Goal: Transaction & Acquisition: Purchase product/service

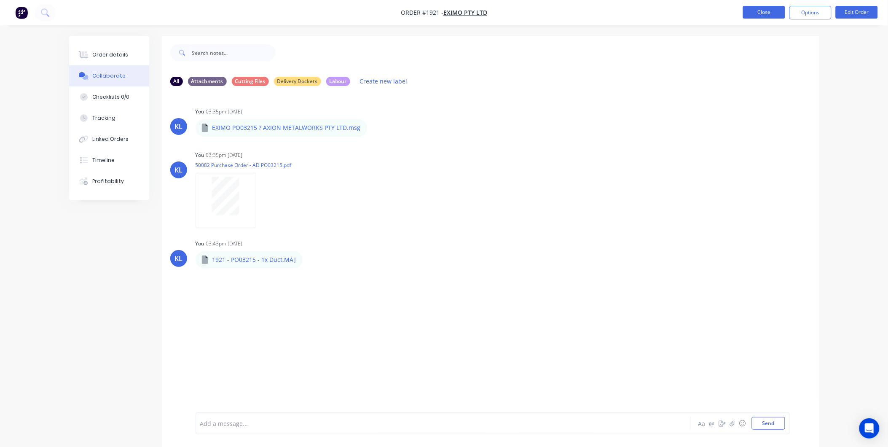
click at [750, 14] on button "Close" at bounding box center [764, 12] width 42 height 13
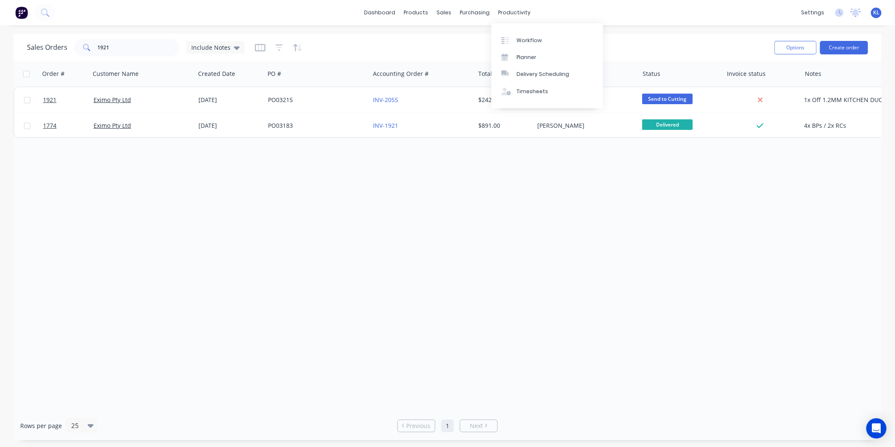
click at [517, 3] on div "dashboard products sales purchasing productivity dashboard products Product Cat…" at bounding box center [447, 12] width 895 height 25
click at [525, 34] on link "Workflow" at bounding box center [547, 40] width 112 height 17
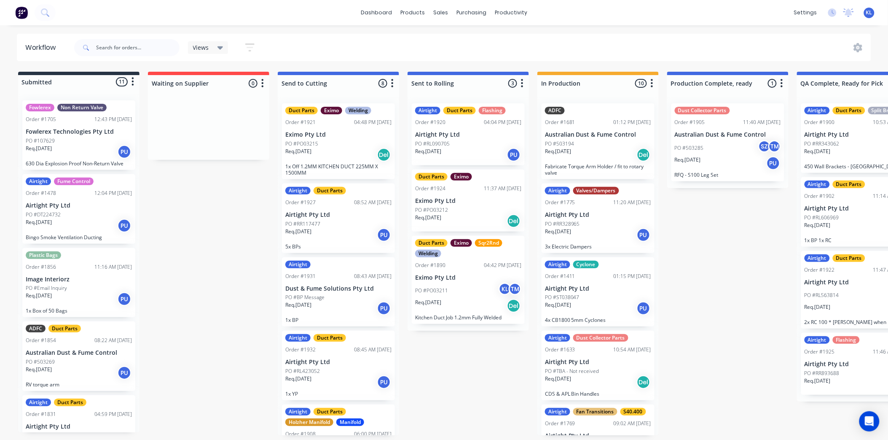
click at [199, 46] on span "Views" at bounding box center [201, 47] width 16 height 9
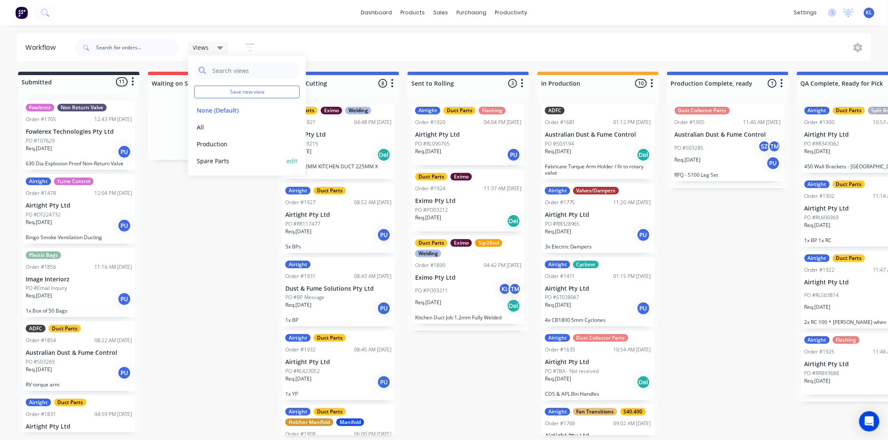
click at [220, 162] on button "Spare Parts" at bounding box center [239, 161] width 90 height 10
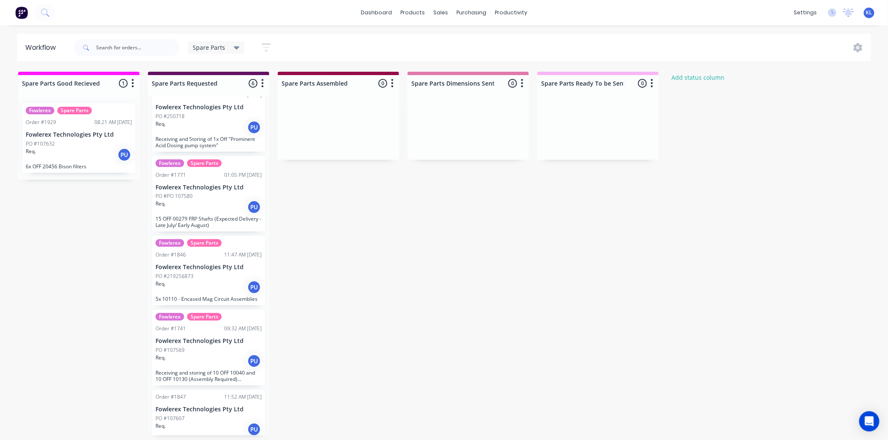
scroll to position [119, 0]
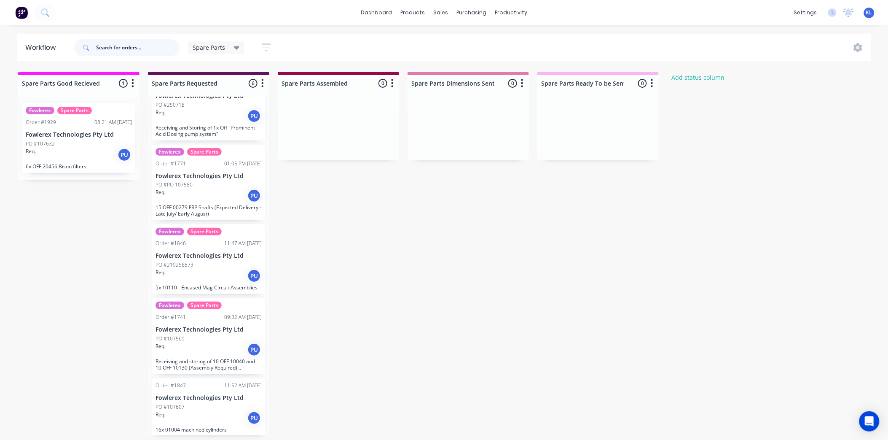
click at [140, 51] on input "text" at bounding box center [137, 47] width 83 height 17
paste input "10175"
type input "10175"
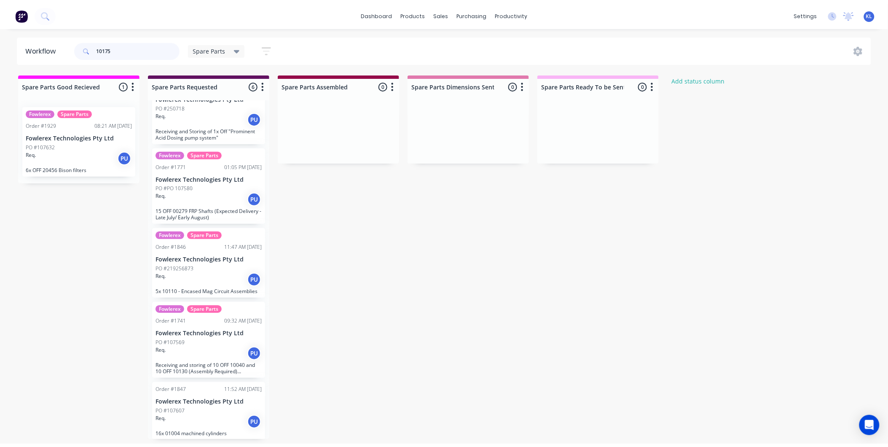
scroll to position [0, 0]
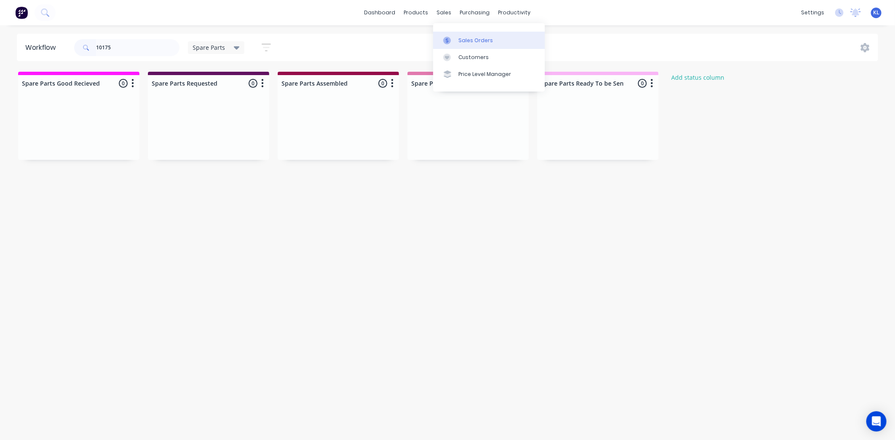
click at [472, 37] on div "Sales Orders" at bounding box center [475, 41] width 35 height 8
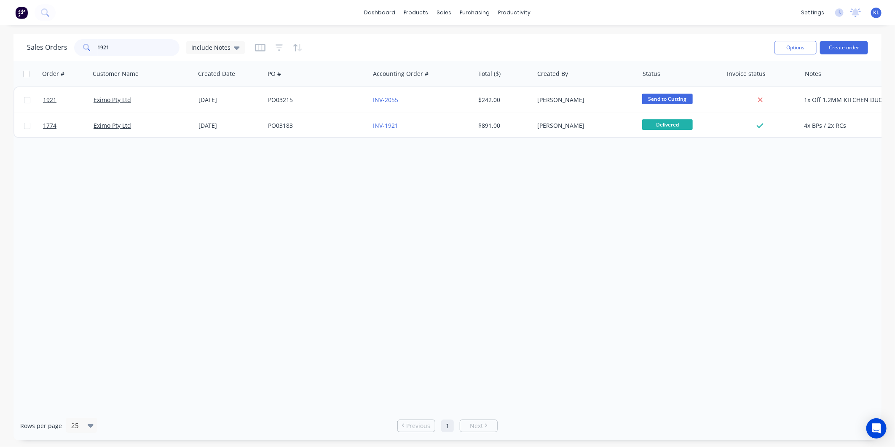
drag, startPoint x: 145, startPoint y: 49, endPoint x: -80, endPoint y: 62, distance: 225.8
click at [0, 62] on html "dashboard products sales purchasing productivity dashboard products Product Cat…" at bounding box center [447, 223] width 895 height 447
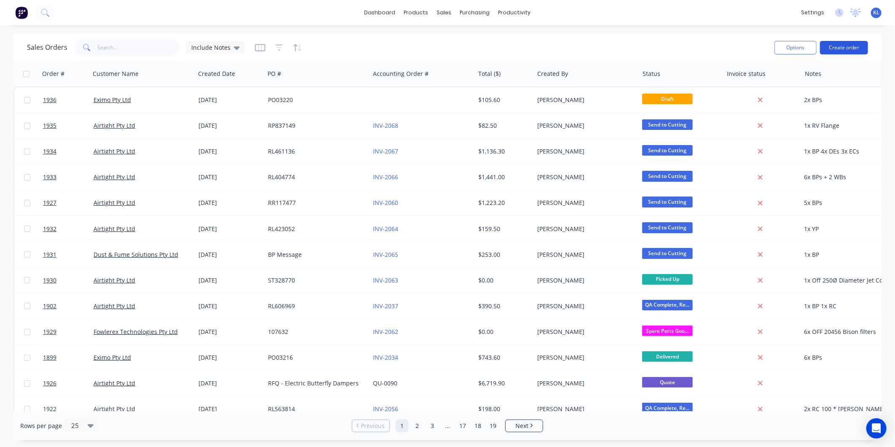
click at [837, 49] on button "Create order" at bounding box center [844, 47] width 48 height 13
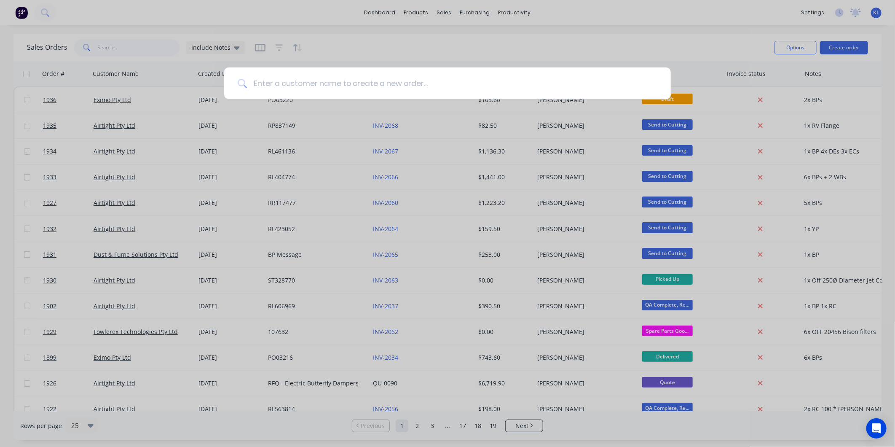
click at [322, 78] on input at bounding box center [452, 83] width 410 height 32
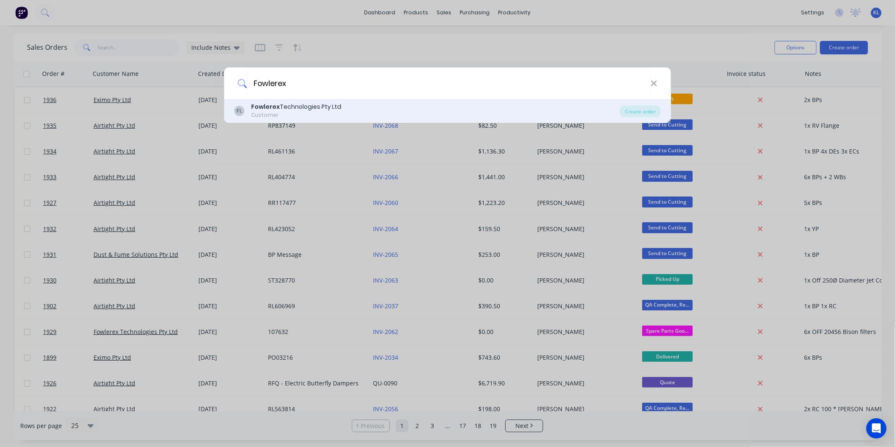
type input "Fowlerex"
click at [280, 115] on div "Customer" at bounding box center [296, 115] width 90 height 8
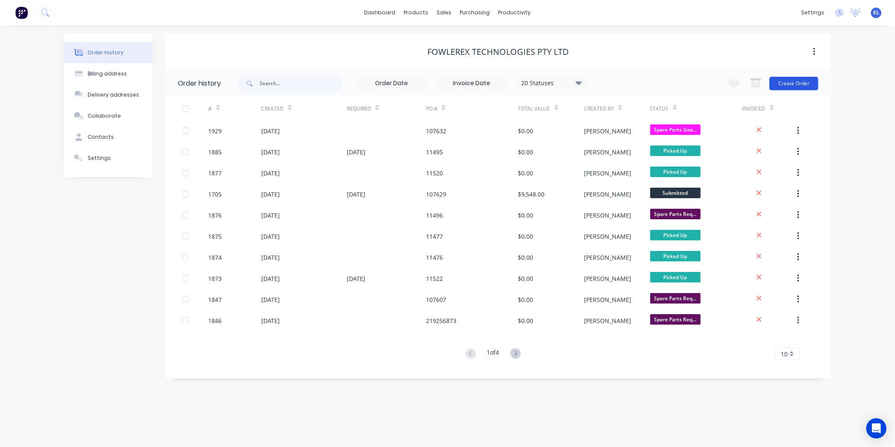
click at [802, 81] on button "Create Order" at bounding box center [793, 83] width 49 height 13
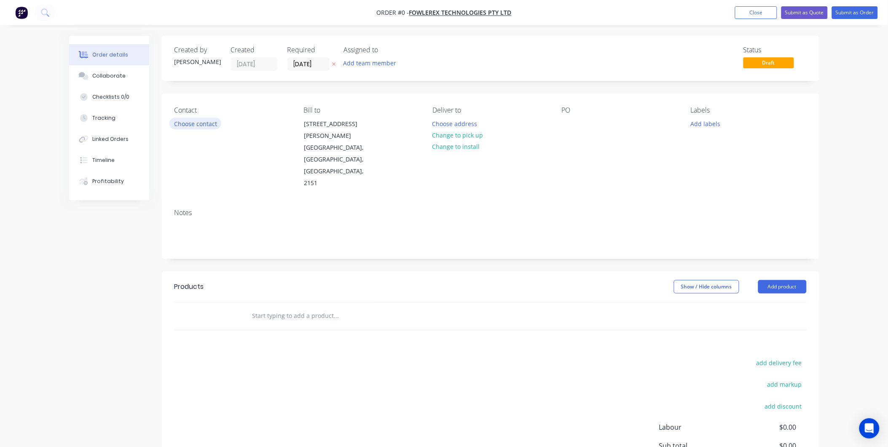
click at [200, 124] on button "Choose contact" at bounding box center [195, 123] width 52 height 11
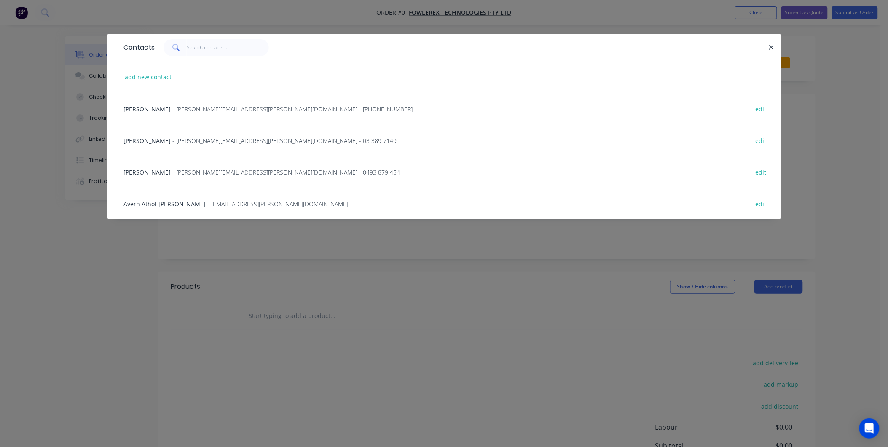
click at [169, 115] on div "[PERSON_NAME] - [PERSON_NAME][EMAIL_ADDRESS][PERSON_NAME][DOMAIN_NAME] - [PHONE…" at bounding box center [444, 109] width 649 height 32
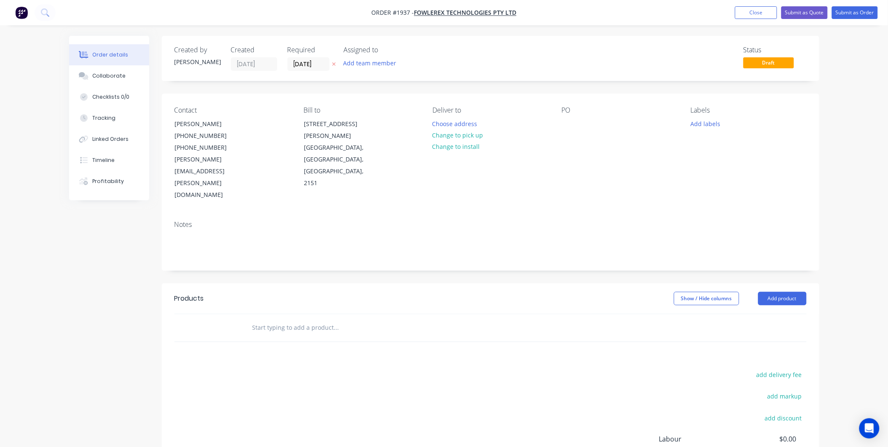
click at [333, 62] on icon at bounding box center [334, 64] width 4 height 5
click at [570, 125] on div at bounding box center [568, 124] width 13 height 12
click at [569, 119] on div at bounding box center [568, 124] width 13 height 12
paste div
click at [566, 125] on div "107625" at bounding box center [579, 124] width 34 height 12
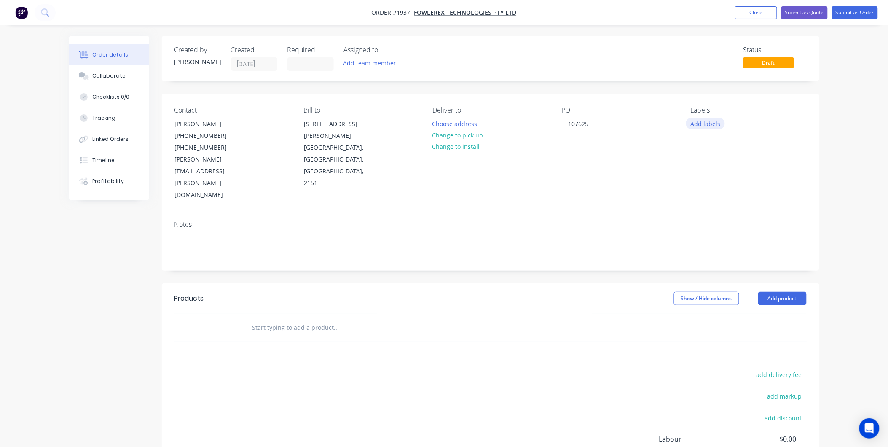
click at [707, 127] on button "Add labels" at bounding box center [705, 123] width 39 height 11
click at [737, 151] on input "text" at bounding box center [761, 148] width 88 height 17
click at [714, 199] on div "Fowlerex" at bounding box center [728, 198] width 29 height 9
click at [731, 151] on input "Fowl" at bounding box center [761, 144] width 88 height 17
type input "F"
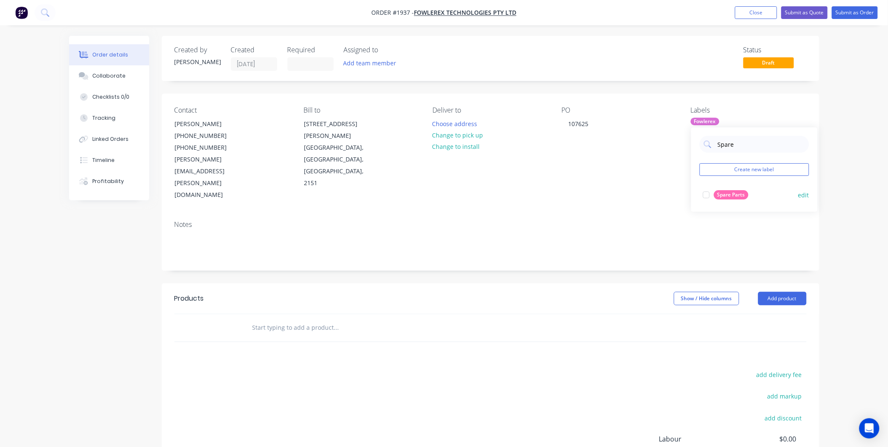
type input "Spare"
click at [721, 197] on div "Spare Parts" at bounding box center [731, 194] width 35 height 9
click at [442, 176] on div "Contact [PERSON_NAME] [PHONE_NUMBER] [PHONE_NUMBER] [PERSON_NAME][EMAIL_ADDRESS…" at bounding box center [490, 154] width 657 height 120
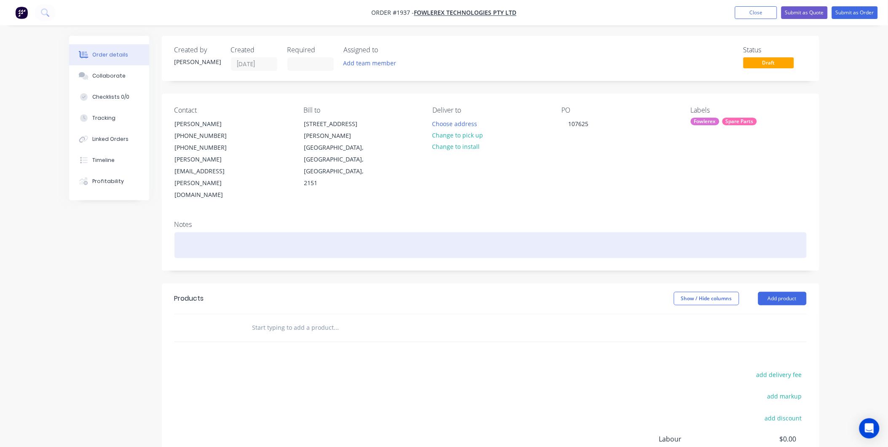
click at [219, 232] on div at bounding box center [490, 245] width 632 height 26
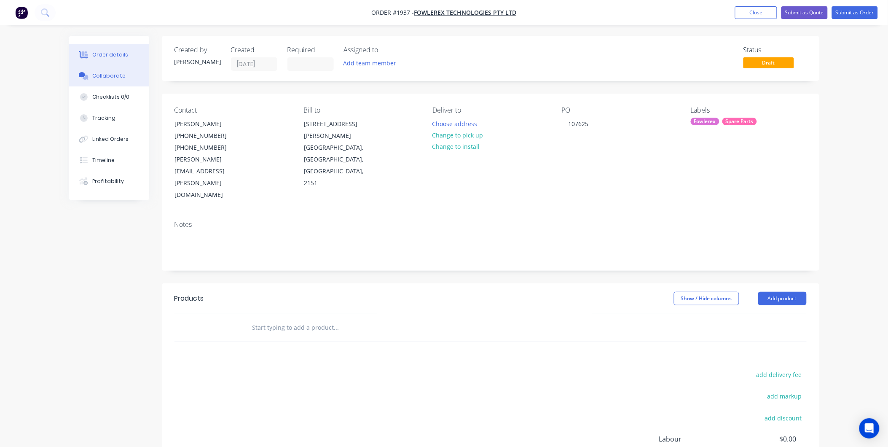
click at [130, 76] on button "Collaborate" at bounding box center [109, 75] width 80 height 21
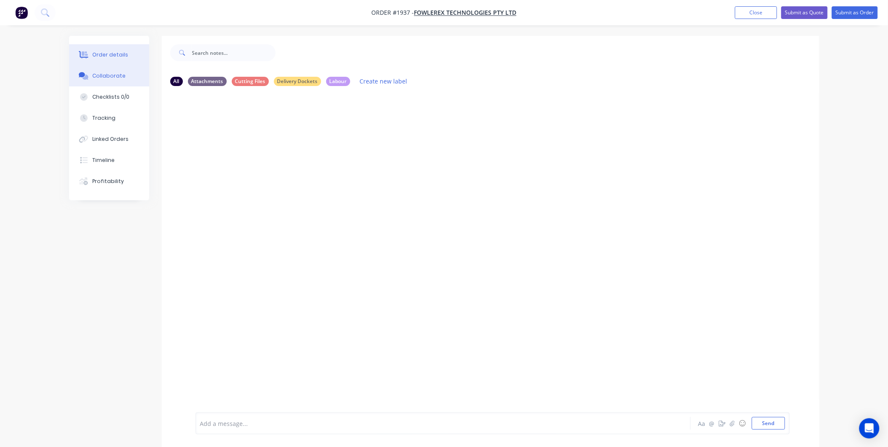
click at [117, 58] on div "Order details" at bounding box center [110, 55] width 36 height 8
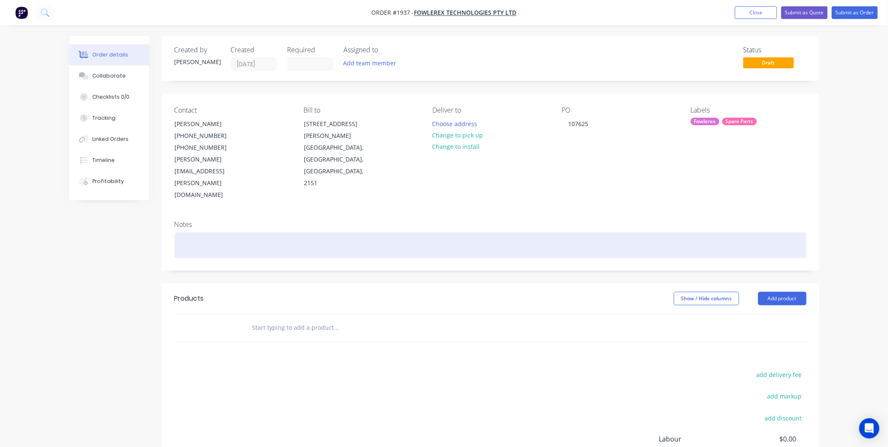
click at [188, 232] on div at bounding box center [490, 245] width 632 height 26
click at [195, 232] on div at bounding box center [490, 245] width 632 height 26
paste div
click at [183, 232] on div "ordered 25 OFF 10175 Wear Ringfrom" at bounding box center [490, 245] width 632 height 26
click at [182, 232] on div "ordered 25 OFF 10175 Wear Ringfrom" at bounding box center [490, 245] width 632 height 26
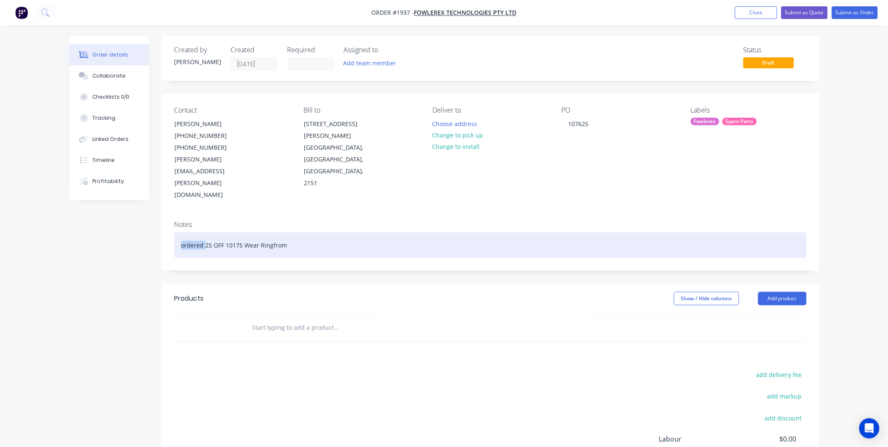
drag, startPoint x: 205, startPoint y: 208, endPoint x: 119, endPoint y: 215, distance: 86.2
click at [119, 215] on div "Created by [PERSON_NAME] Created [DATE] Required Assigned to Add team member St…" at bounding box center [444, 296] width 750 height 521
click at [271, 232] on div "25 OFF 10175 Wear Ringfrom" at bounding box center [490, 245] width 632 height 26
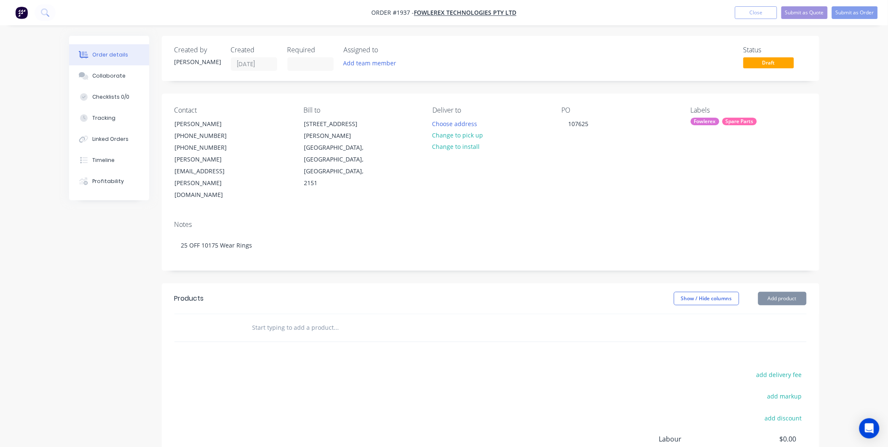
click at [331, 319] on input "text" at bounding box center [336, 327] width 169 height 17
click at [782, 292] on button "Add product" at bounding box center [782, 298] width 48 height 13
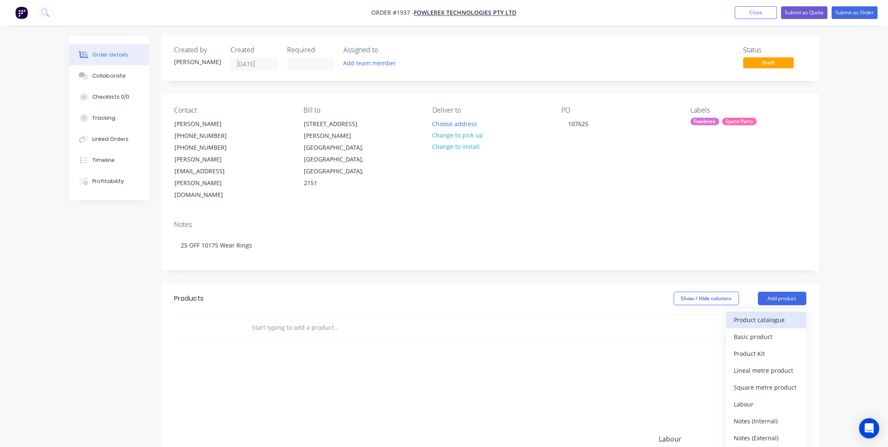
click at [756, 314] on div "Product catalogue" at bounding box center [766, 320] width 65 height 12
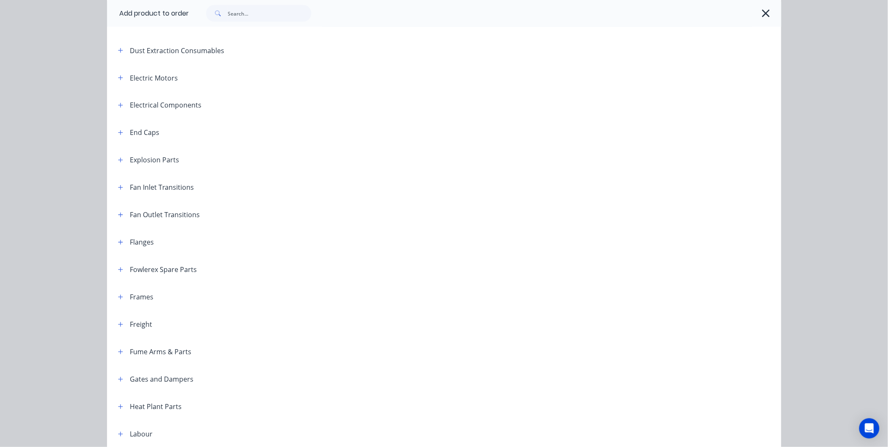
scroll to position [468, 0]
click at [118, 268] on icon "button" at bounding box center [120, 267] width 5 height 5
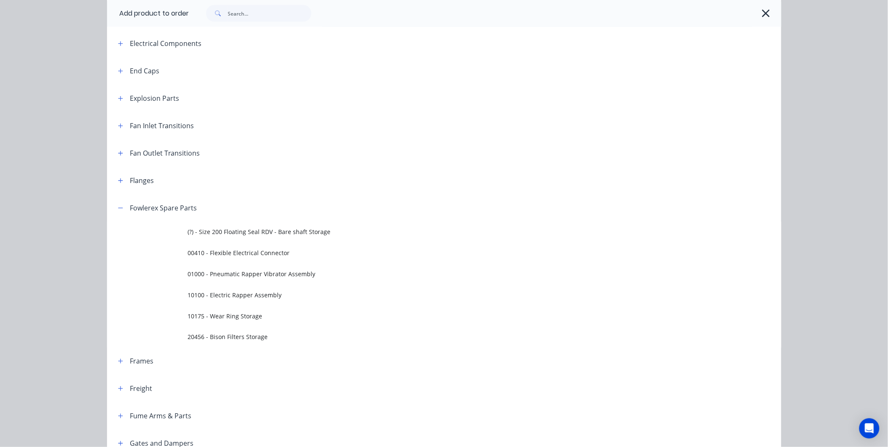
scroll to position [608, 0]
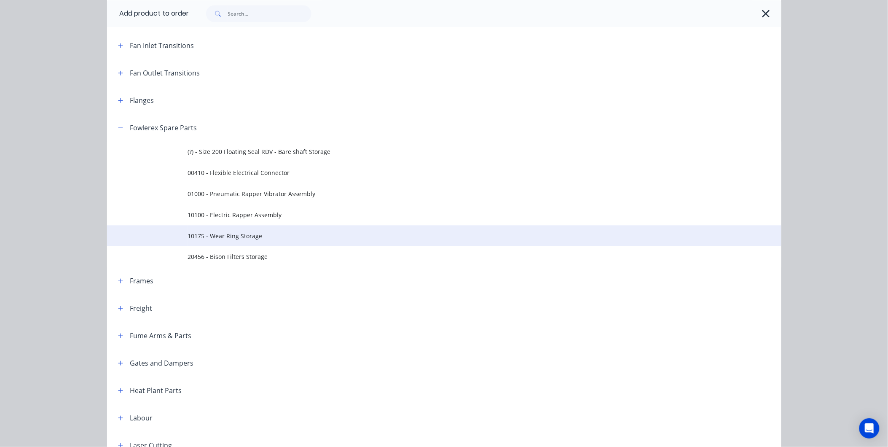
click at [236, 234] on span "10175 - Wear Ring Storage" at bounding box center [425, 235] width 474 height 9
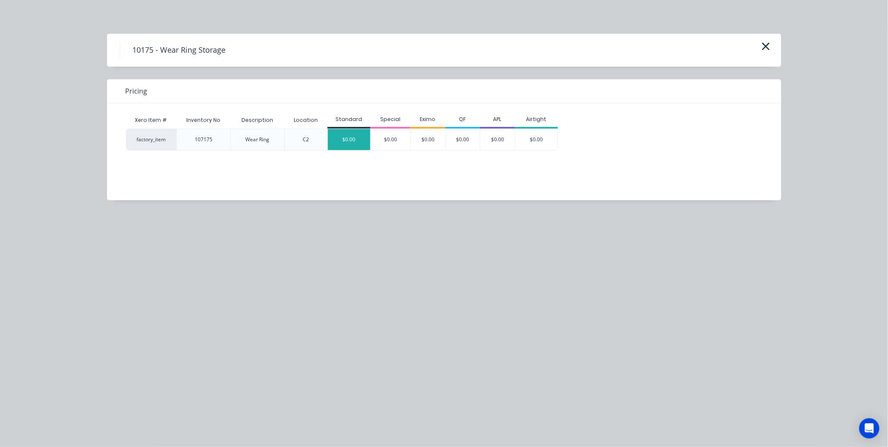
click at [342, 141] on div "$0.00" at bounding box center [349, 139] width 43 height 21
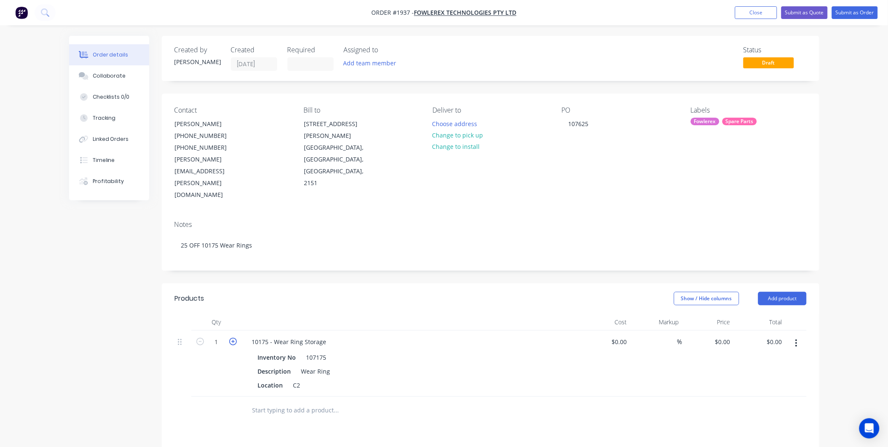
click at [233, 338] on icon "button" at bounding box center [233, 342] width 8 height 8
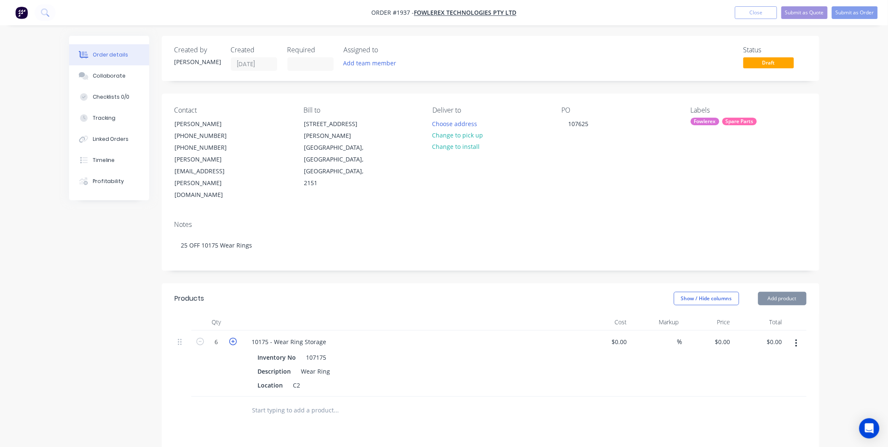
click at [233, 338] on icon "button" at bounding box center [233, 342] width 8 height 8
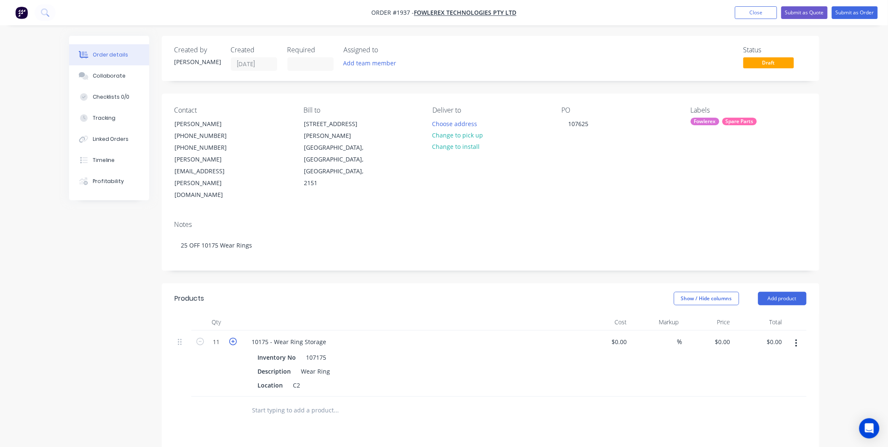
click at [233, 338] on icon "button" at bounding box center [233, 342] width 8 height 8
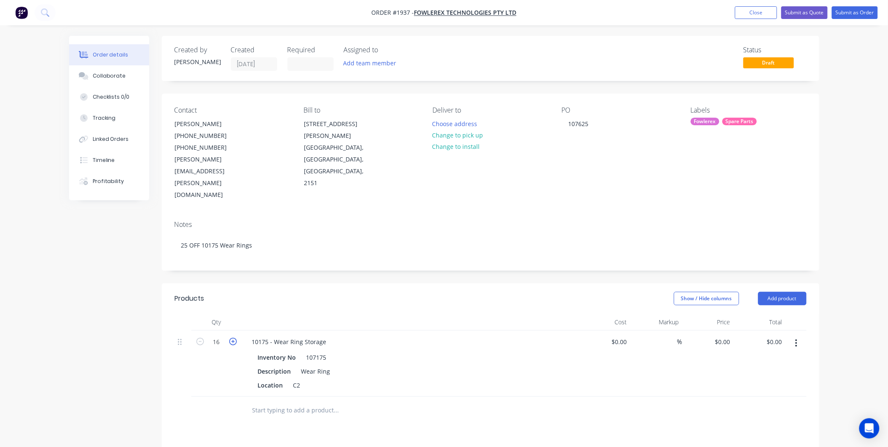
click at [233, 338] on icon "button" at bounding box center [233, 342] width 8 height 8
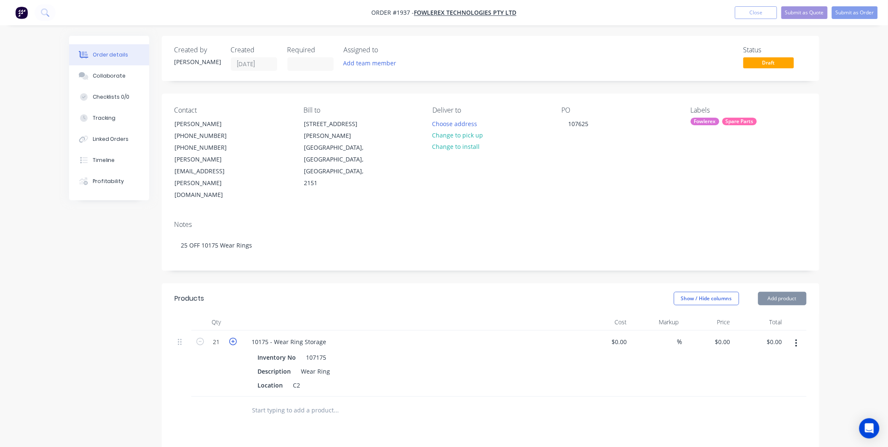
click at [233, 338] on icon "button" at bounding box center [233, 342] width 8 height 8
type input "25"
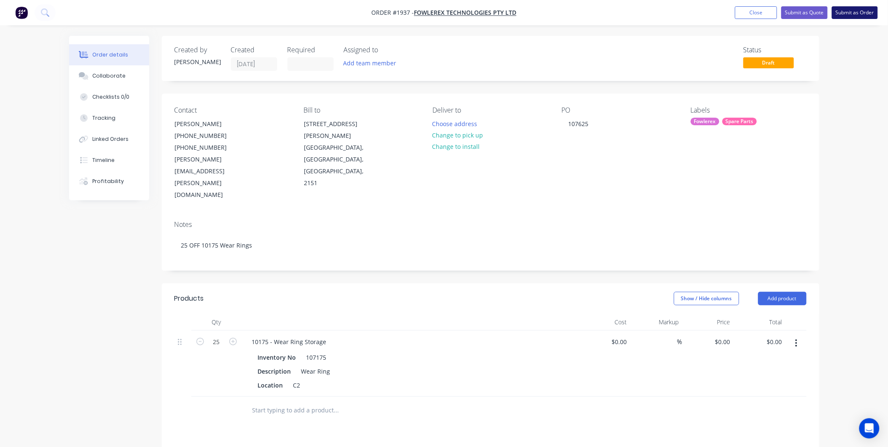
click at [854, 15] on button "Submit as Order" at bounding box center [855, 12] width 46 height 13
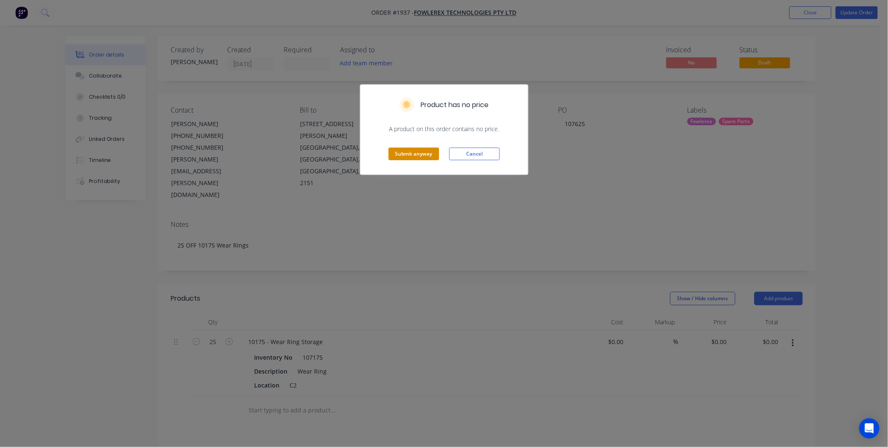
click at [424, 151] on button "Submit anyway" at bounding box center [414, 153] width 51 height 13
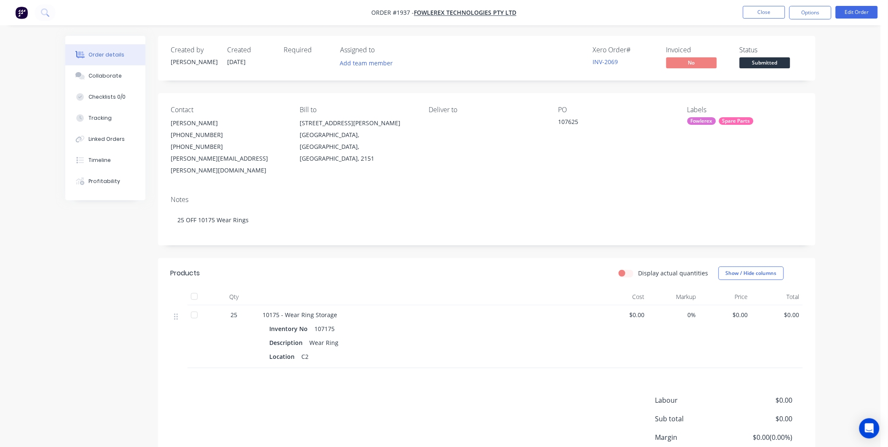
click at [113, 75] on div "Collaborate" at bounding box center [105, 76] width 33 height 8
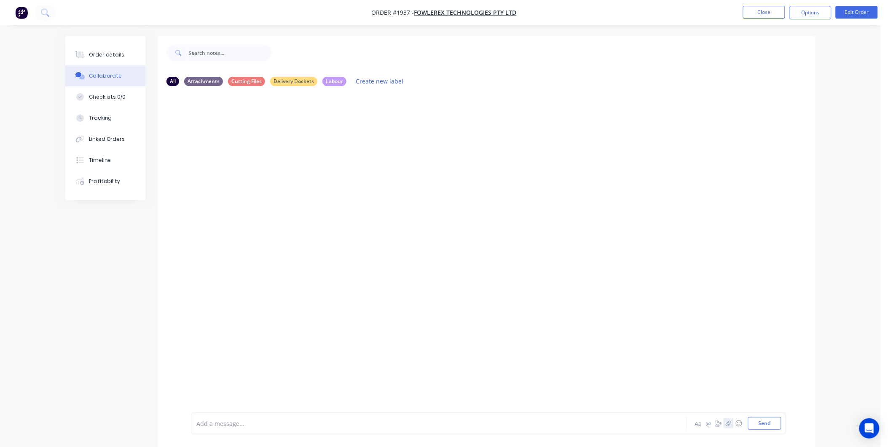
click at [726, 423] on icon "button" at bounding box center [728, 423] width 5 height 6
click at [775, 424] on button "Send" at bounding box center [764, 423] width 33 height 13
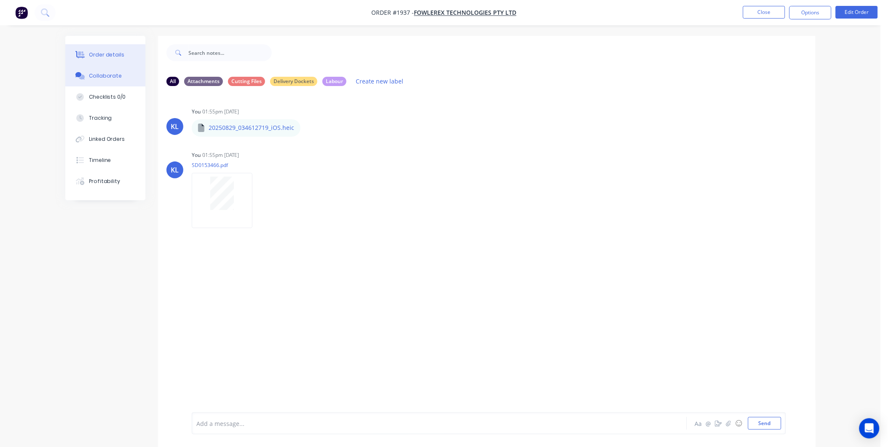
click at [100, 56] on div "Order details" at bounding box center [107, 55] width 36 height 8
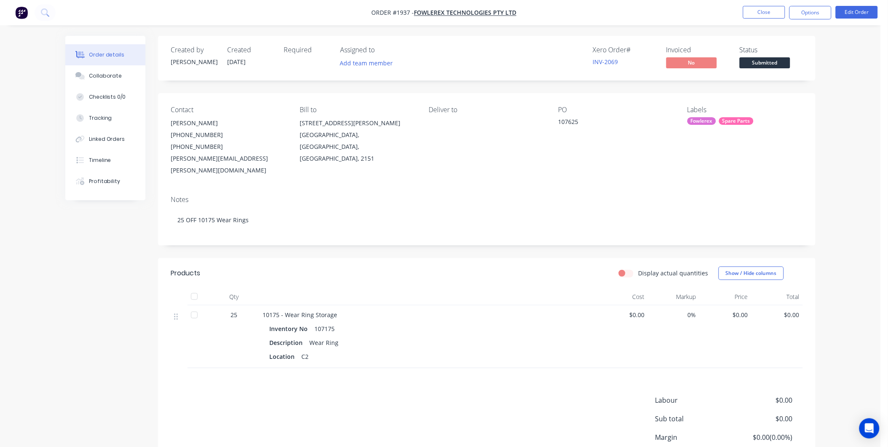
click at [759, 61] on span "Submitted" at bounding box center [765, 62] width 51 height 11
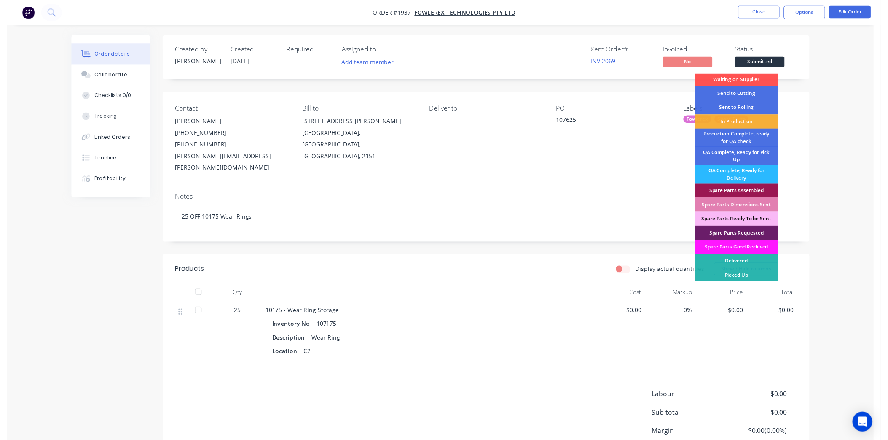
scroll to position [2, 0]
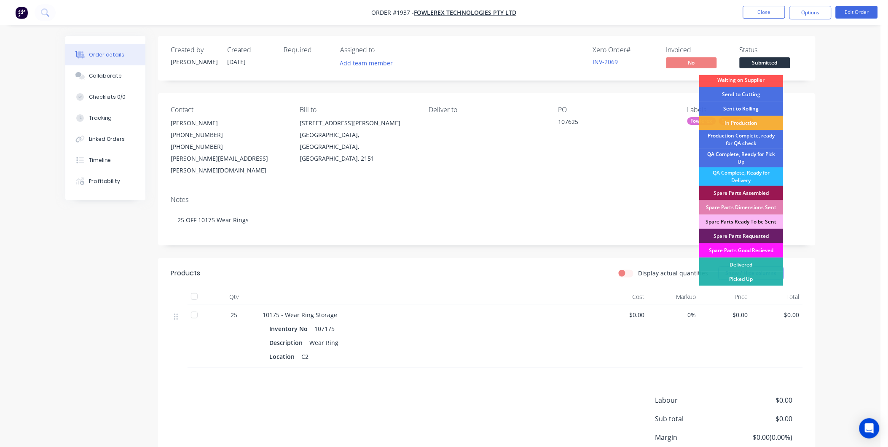
click at [761, 249] on div "Spare Parts Good Recieved" at bounding box center [741, 250] width 84 height 14
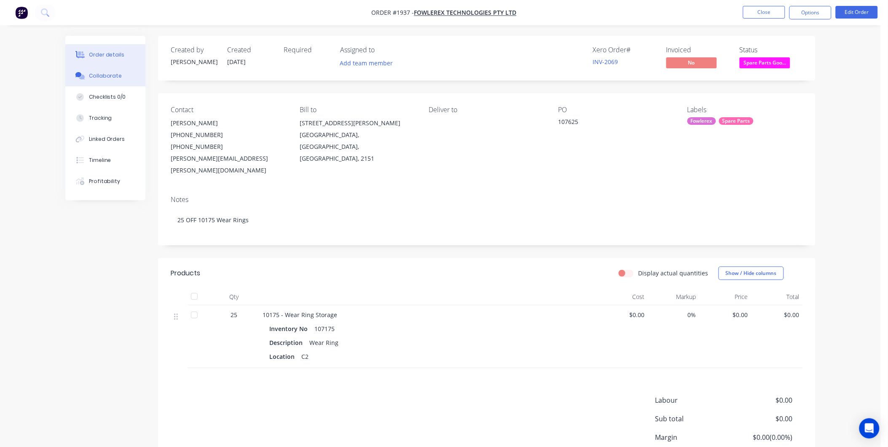
click at [99, 74] on div "Collaborate" at bounding box center [105, 76] width 33 height 8
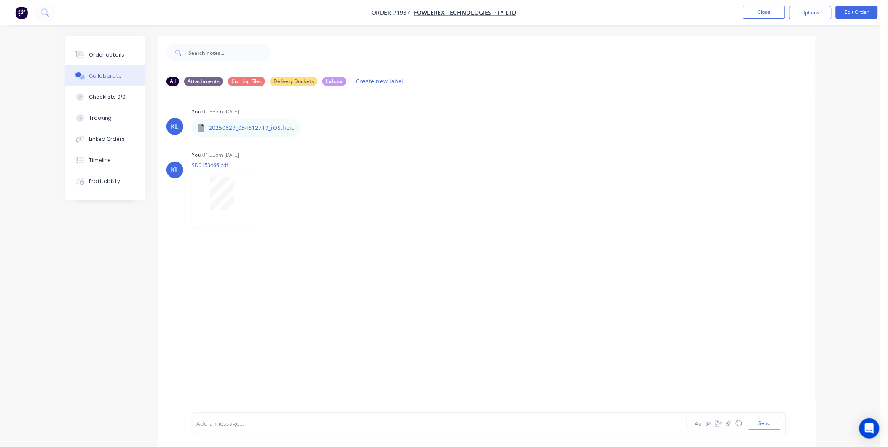
drag, startPoint x: 131, startPoint y: 274, endPoint x: 125, endPoint y: 250, distance: 24.9
click at [125, 250] on div "All Attachments Cutting Files Delivery Dockets Labour Create new label KL You 0…" at bounding box center [440, 247] width 750 height 423
click at [90, 49] on button "Order details" at bounding box center [105, 54] width 80 height 21
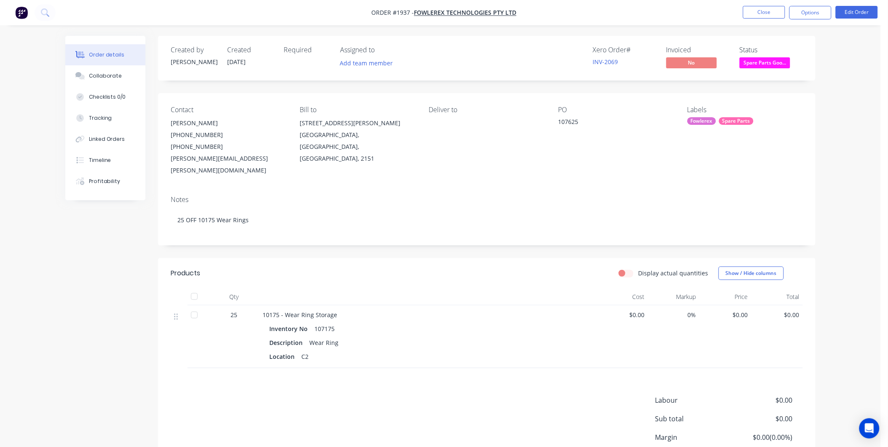
click at [777, 62] on span "Spare Parts Goo..." at bounding box center [765, 62] width 51 height 11
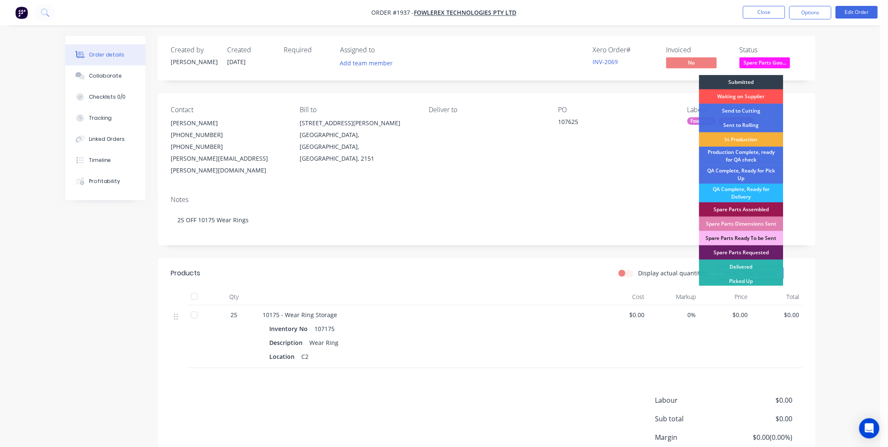
drag, startPoint x: 804, startPoint y: 50, endPoint x: 796, endPoint y: 36, distance: 15.8
click at [801, 43] on div "Created by [PERSON_NAME] Created [DATE] Required Assigned to Add team member Xe…" at bounding box center [486, 58] width 657 height 45
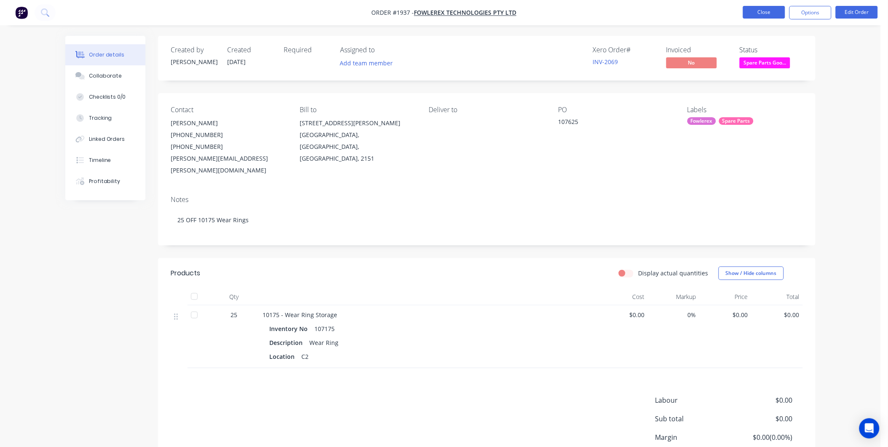
click at [766, 10] on button "Close" at bounding box center [764, 12] width 42 height 13
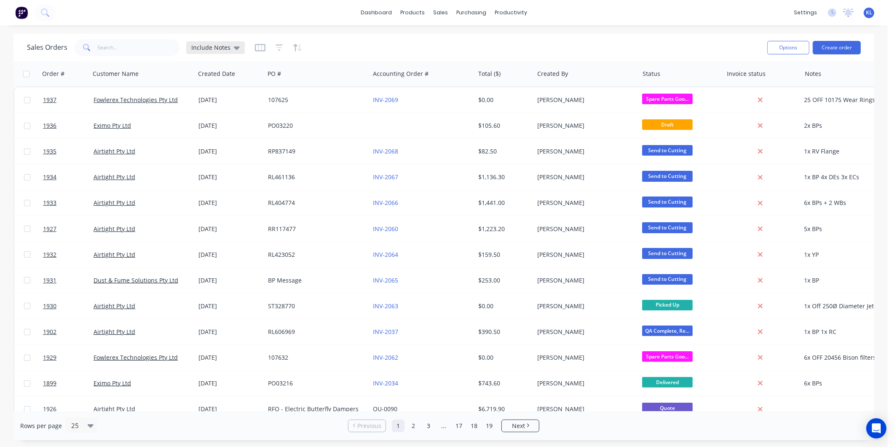
click at [220, 49] on span "Include Notes" at bounding box center [210, 47] width 39 height 9
click at [445, 3] on div "dashboard products sales purchasing productivity dashboard products Product Cat…" at bounding box center [444, 12] width 888 height 25
click at [419, 16] on div "products" at bounding box center [412, 12] width 33 height 13
click at [518, 14] on div "productivity" at bounding box center [510, 12] width 41 height 13
click at [522, 34] on link "Workflow" at bounding box center [544, 40] width 112 height 17
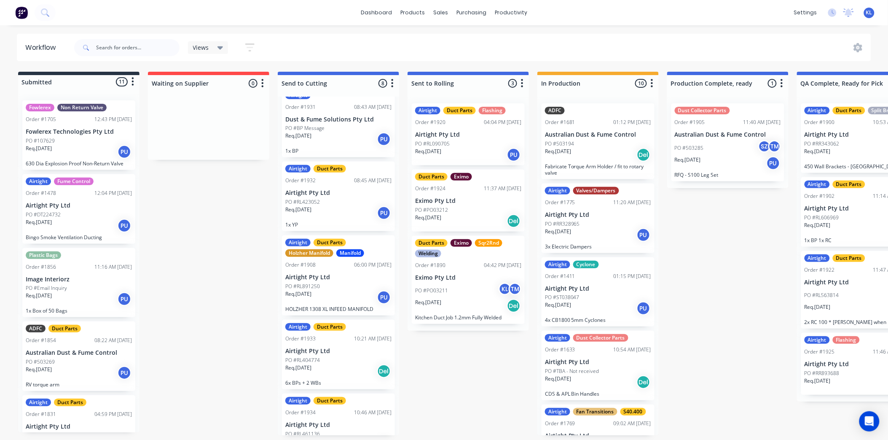
scroll to position [269, 0]
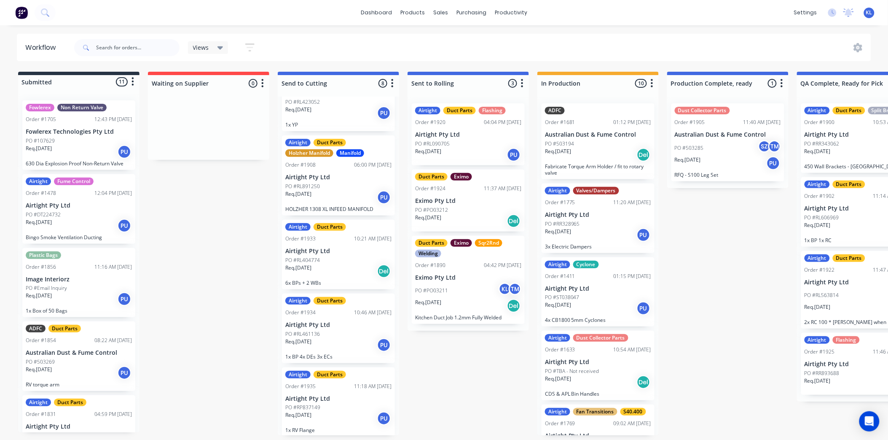
click at [429, 293] on div "PO #PO03211 KL TM" at bounding box center [468, 290] width 106 height 16
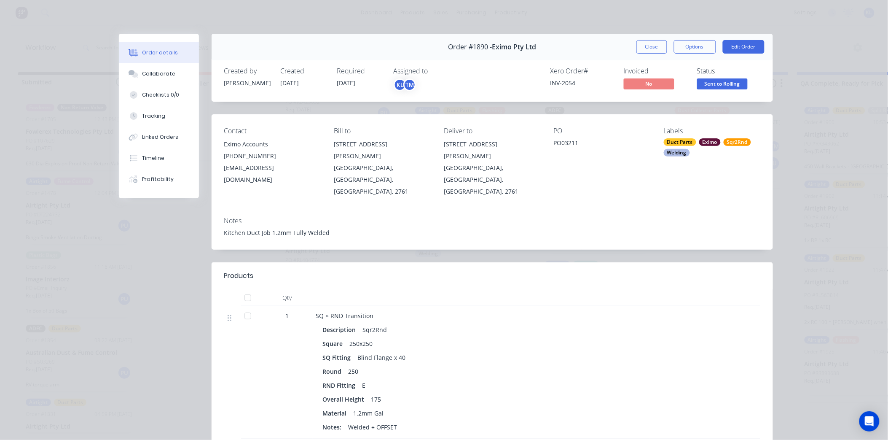
click at [630, 43] on div "Order #1890 - Eximo Pty Ltd Close Options Edit Order" at bounding box center [492, 47] width 561 height 27
click at [638, 46] on button "Close" at bounding box center [651, 46] width 31 height 13
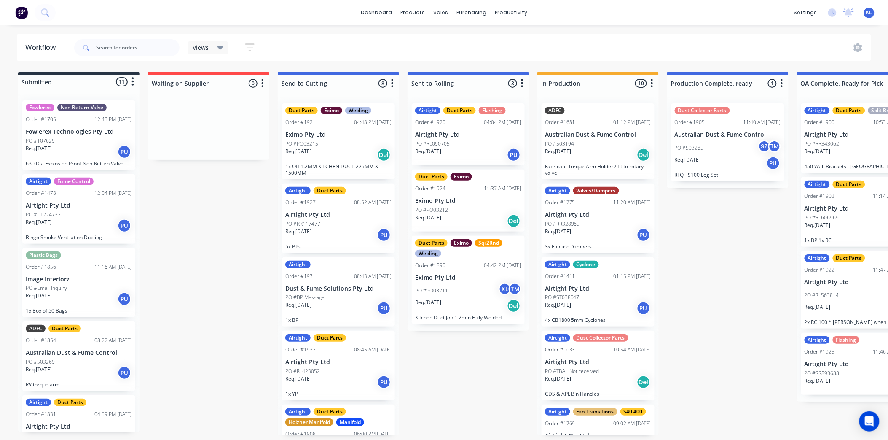
scroll to position [0, 0]
click at [355, 159] on div "Req. [DATE] Del" at bounding box center [338, 154] width 106 height 14
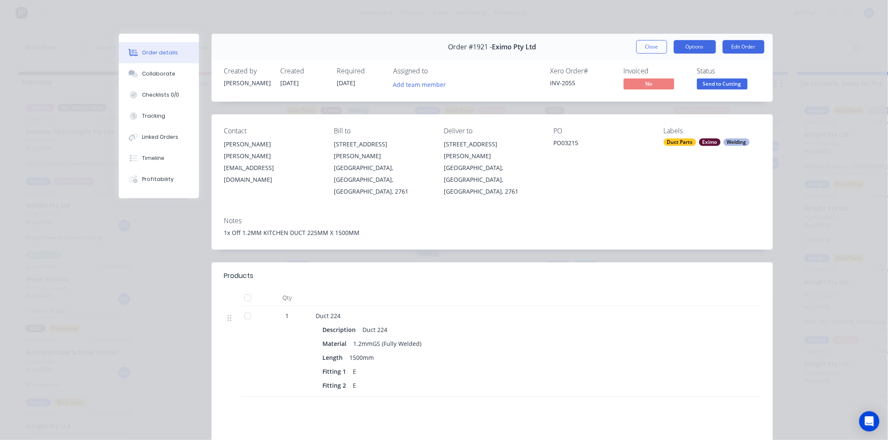
click at [690, 45] on button "Options" at bounding box center [695, 46] width 42 height 13
click at [658, 102] on div "Delivery Docket" at bounding box center [671, 102] width 73 height 12
drag, startPoint x: 795, startPoint y: 110, endPoint x: 748, endPoint y: 91, distance: 50.2
click at [794, 108] on div "Order details Collaborate Checklists 0/0 Tracking Linked Orders Timeline Profit…" at bounding box center [444, 220] width 888 height 440
click at [732, 83] on span "Send to Cutting" at bounding box center [722, 83] width 51 height 11
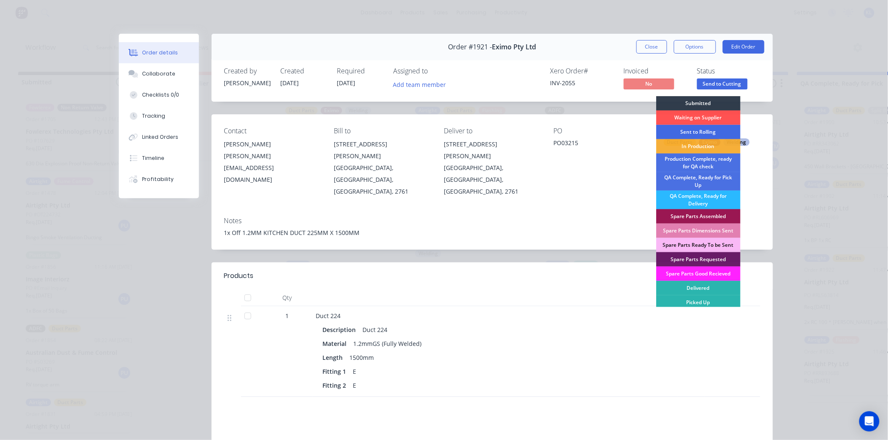
click at [709, 131] on div "Sent to Rolling" at bounding box center [698, 132] width 84 height 14
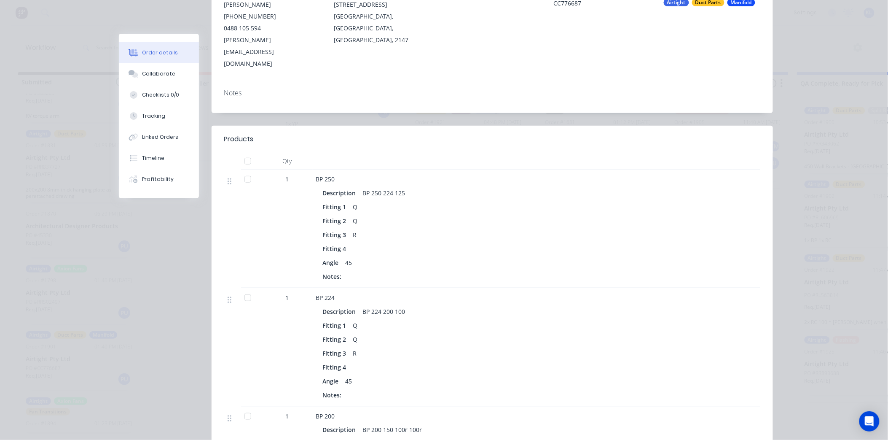
scroll to position [140, 0]
click at [162, 67] on button "Collaborate" at bounding box center [159, 73] width 80 height 21
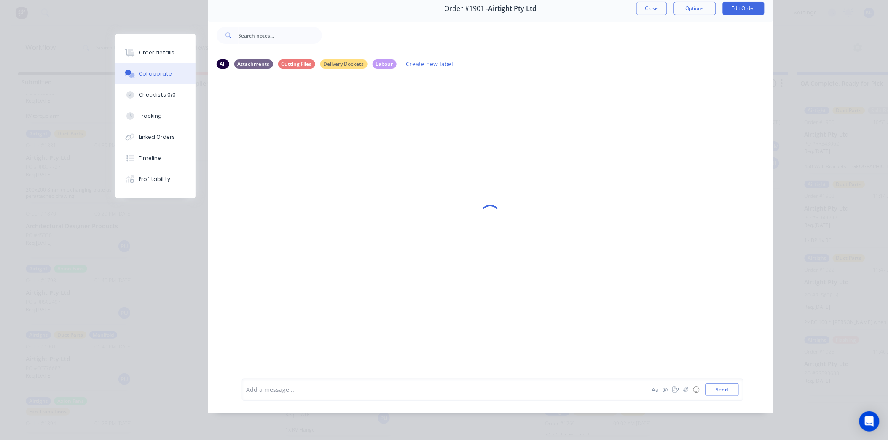
scroll to position [0, 0]
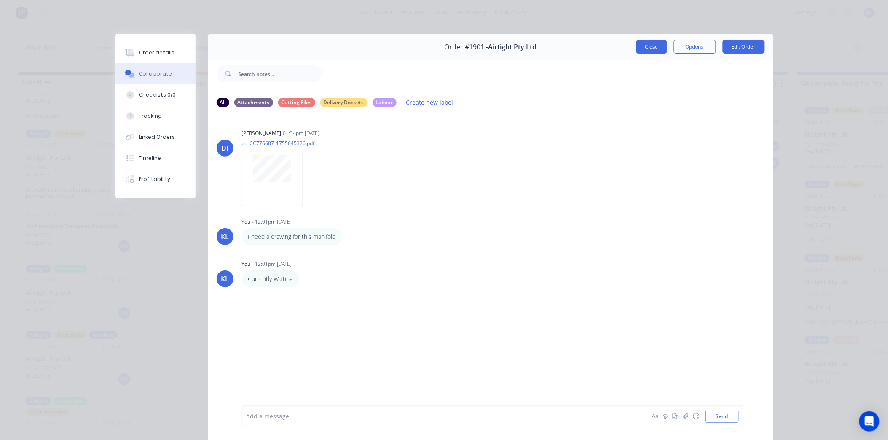
click at [648, 46] on button "Close" at bounding box center [651, 46] width 31 height 13
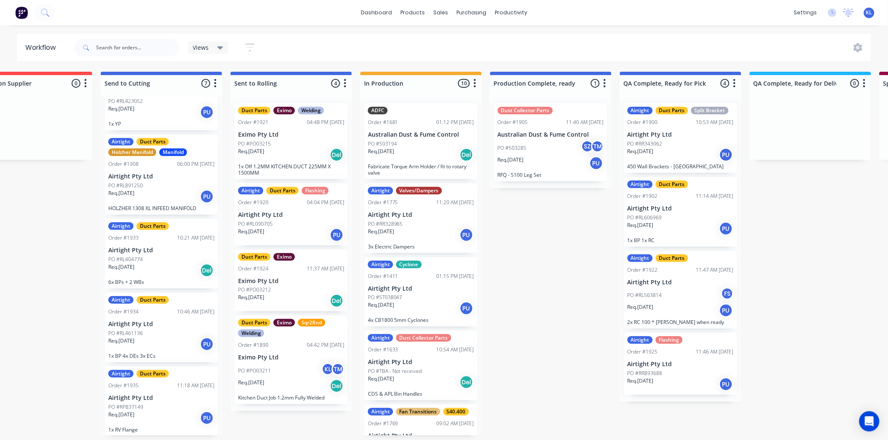
scroll to position [0, 177]
click at [292, 157] on div "Req. [DATE] Del" at bounding box center [291, 154] width 106 height 14
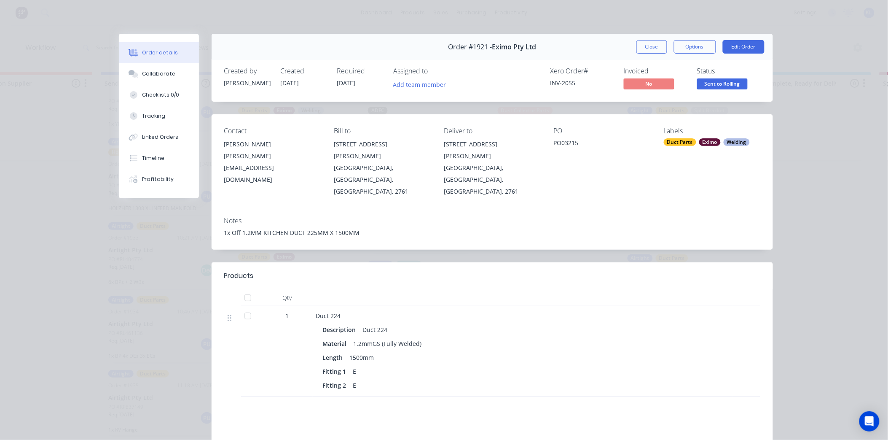
click at [657, 38] on div "Order #1921 - Eximo Pty Ltd Close Options Edit Order" at bounding box center [492, 47] width 561 height 27
click at [657, 41] on button "Close" at bounding box center [651, 46] width 31 height 13
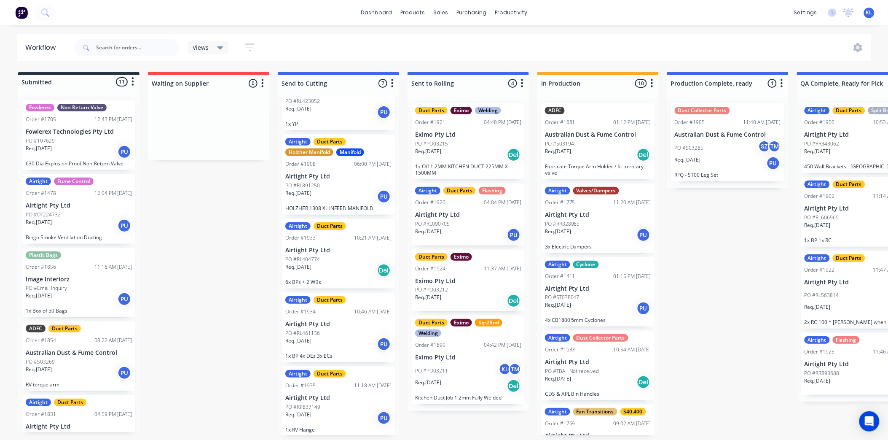
scroll to position [360, 0]
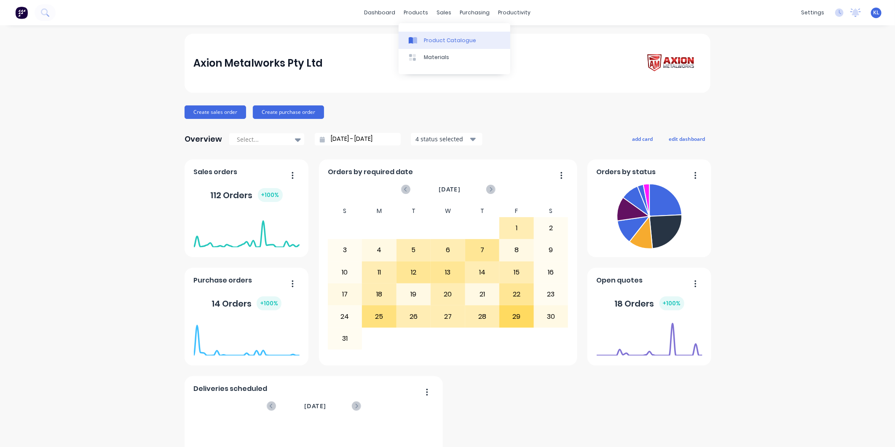
drag, startPoint x: 410, startPoint y: 13, endPoint x: 443, endPoint y: 39, distance: 42.1
click at [410, 13] on div "products" at bounding box center [416, 12] width 33 height 13
click at [447, 44] on div "Product Catalogue" at bounding box center [450, 41] width 52 height 8
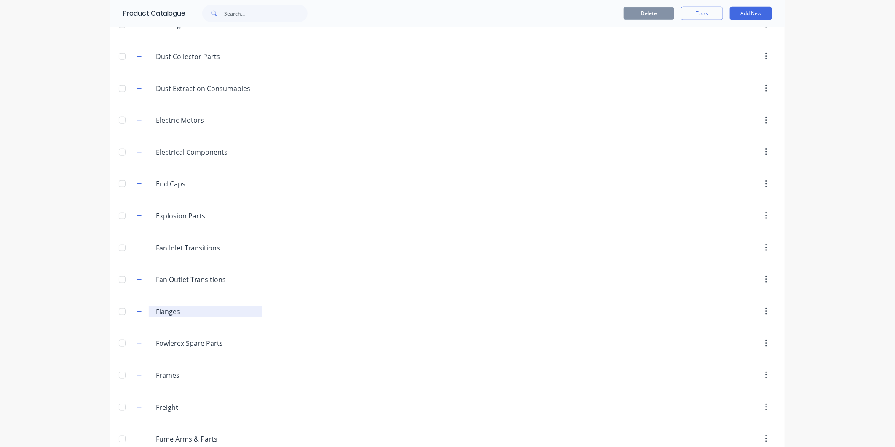
scroll to position [515, 0]
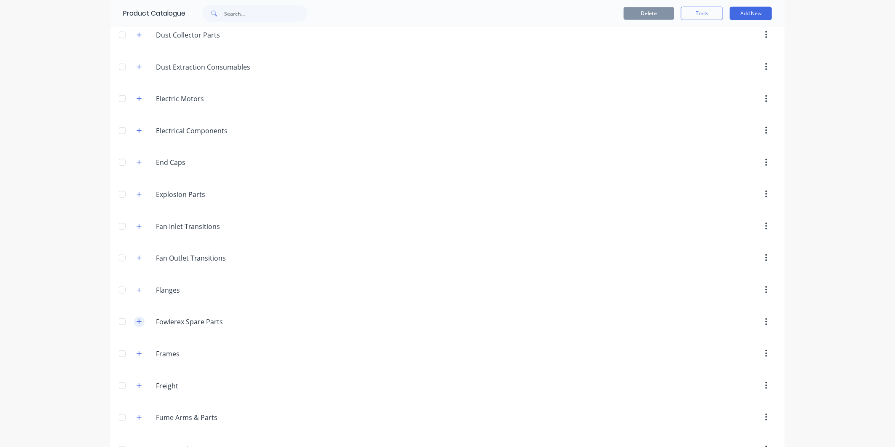
click at [137, 322] on icon "button" at bounding box center [139, 322] width 5 height 6
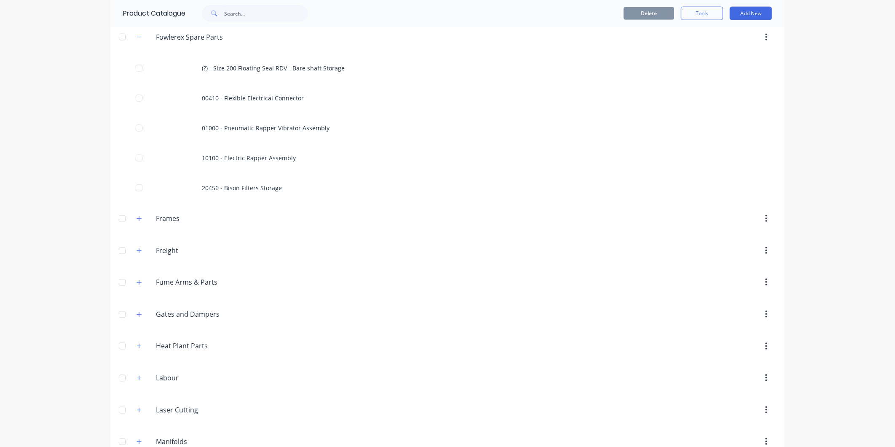
scroll to position [749, 0]
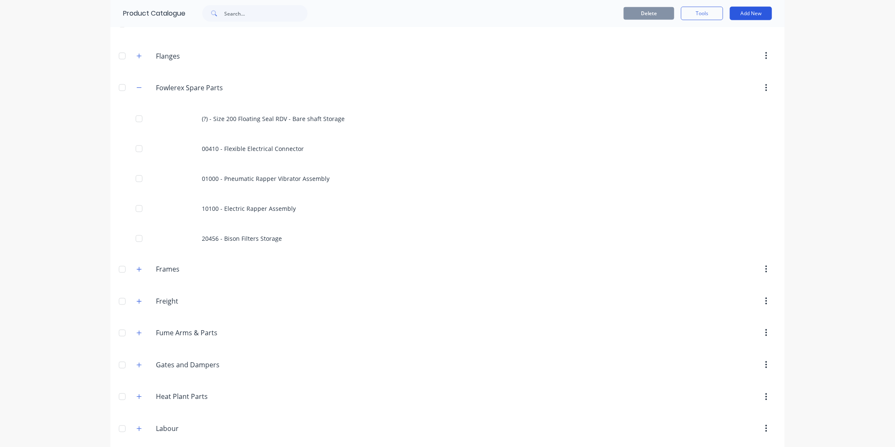
click at [746, 19] on button "Add New" at bounding box center [751, 13] width 42 height 13
click at [713, 49] on div "Product" at bounding box center [732, 52] width 65 height 12
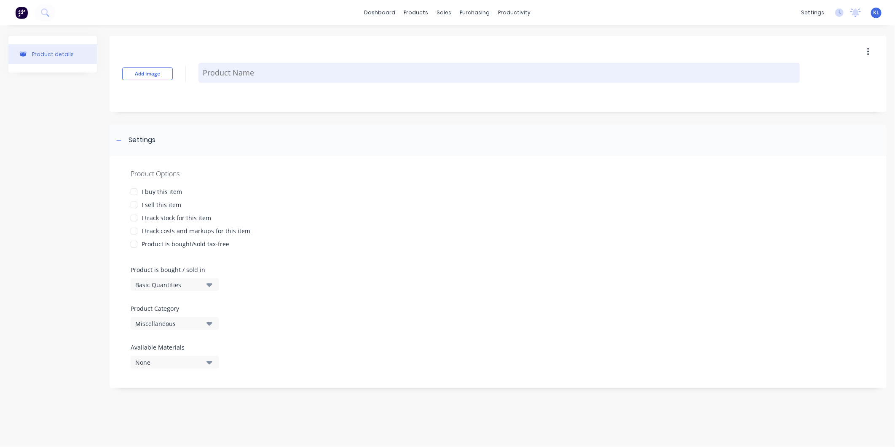
click at [273, 71] on textarea at bounding box center [498, 73] width 601 height 20
type textarea "x"
type textarea "1"
type textarea "x"
type textarea "10"
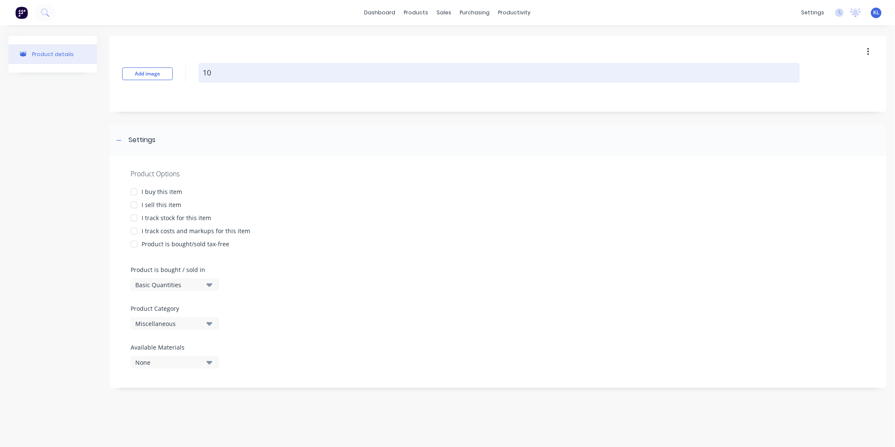
type textarea "x"
type textarea "101"
type textarea "x"
type textarea "1017"
type textarea "x"
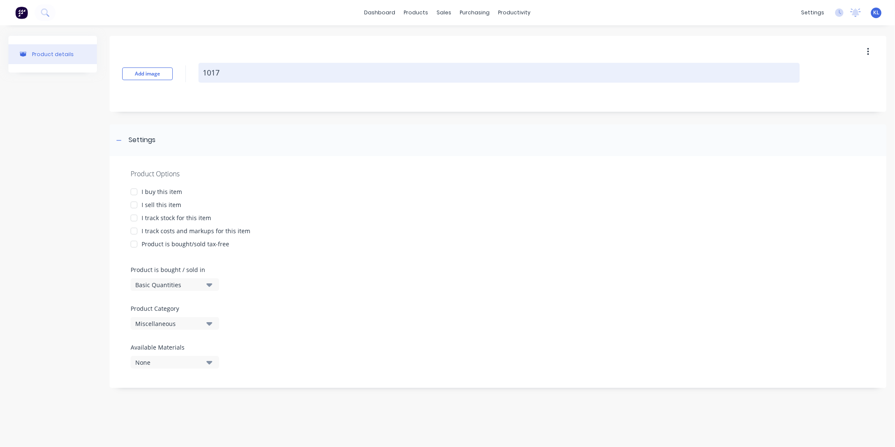
type textarea "10175"
type textarea "x"
type textarea "10175"
type textarea "x"
type textarea "10175 -"
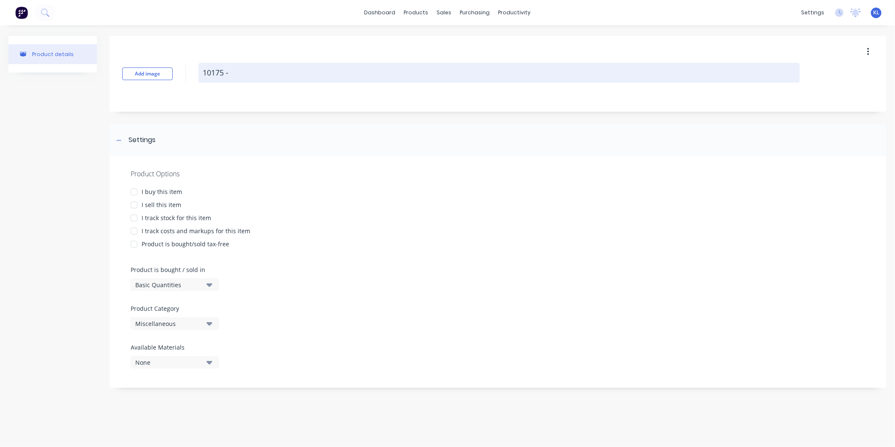
type textarea "x"
type textarea "10175 -"
type textarea "x"
type textarea "10175 - W"
type textarea "x"
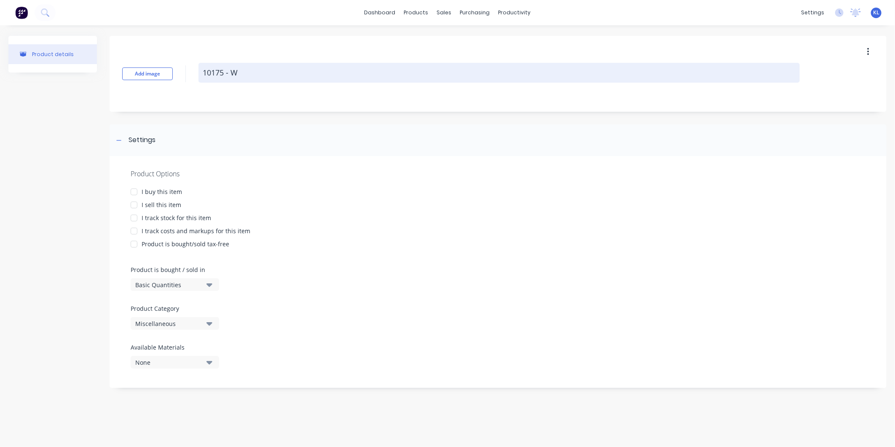
type textarea "10175 - We"
type textarea "x"
type textarea "10175 - Wea"
type textarea "x"
type textarea "10175 - Wear"
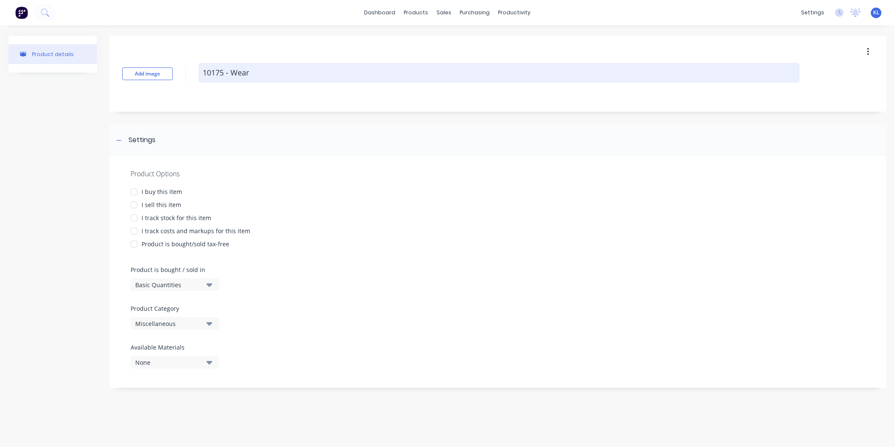
type textarea "x"
type textarea "10175 - Wear"
type textarea "x"
type textarea "10175 - Wear R"
type textarea "x"
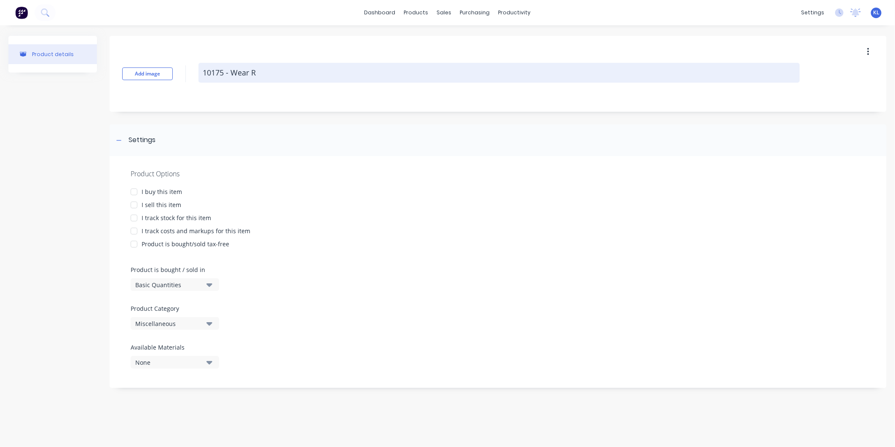
type textarea "10175 - Wear Ri"
type textarea "x"
type textarea "10175 - Wear Rin"
type textarea "x"
type textarea "10175 - Wear Rinf"
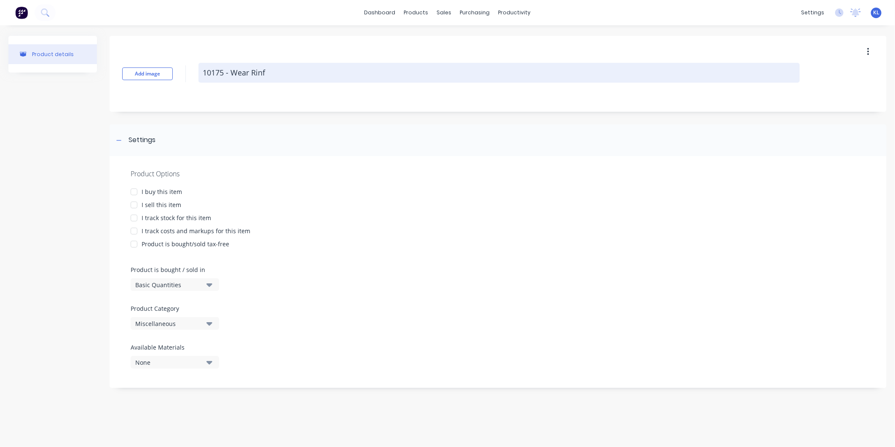
type textarea "x"
type textarea "10175 - Wear Rin"
type textarea "x"
type textarea "10175 - Wear Ring"
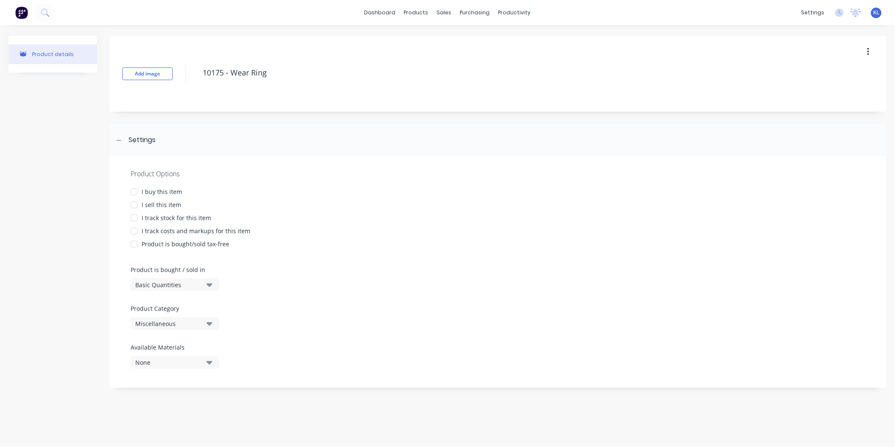
type textarea "x"
type textarea "10175 - Wear Ring"
type textarea "x"
type textarea "10175 - Wear Ring"
click at [150, 204] on div "I sell this item" at bounding box center [162, 204] width 40 height 9
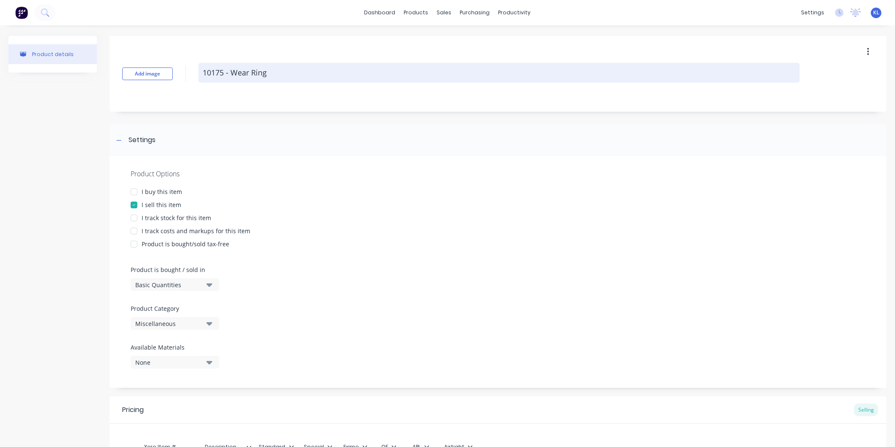
click at [277, 73] on textarea "10175 - Wear Ring" at bounding box center [498, 73] width 601 height 20
type textarea "x"
type textarea "10175 - Wear Ring S"
type textarea "x"
type textarea "10175 - Wear Ring St"
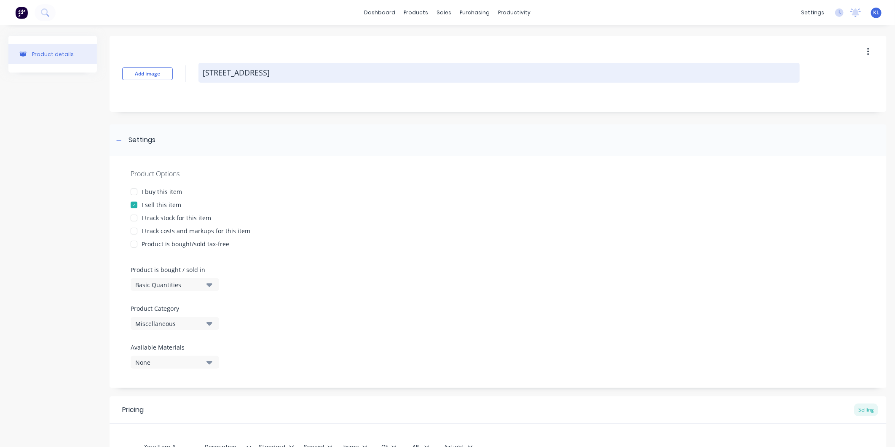
type textarea "x"
type textarea "10175 - Wear Ring Sto"
type textarea "x"
type textarea "10175 - Wear Ring Stor"
type textarea "x"
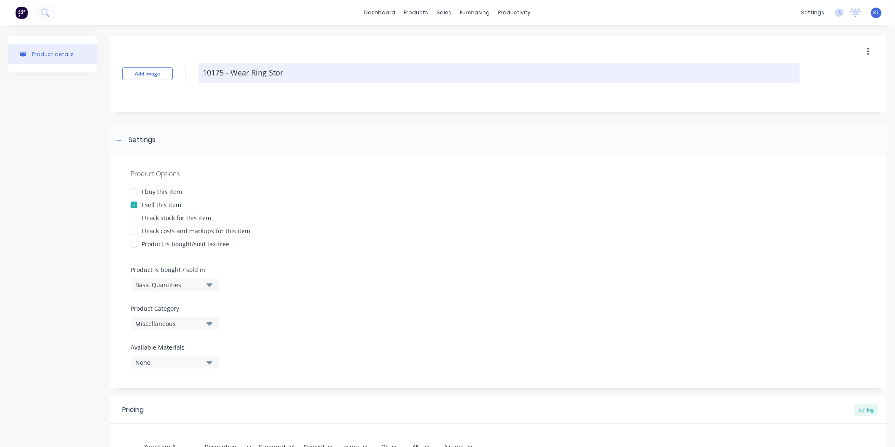
type textarea "10175 - Wear Ring Stora"
type textarea "x"
type textarea "10175 - Wear Ring Storag"
type textarea "x"
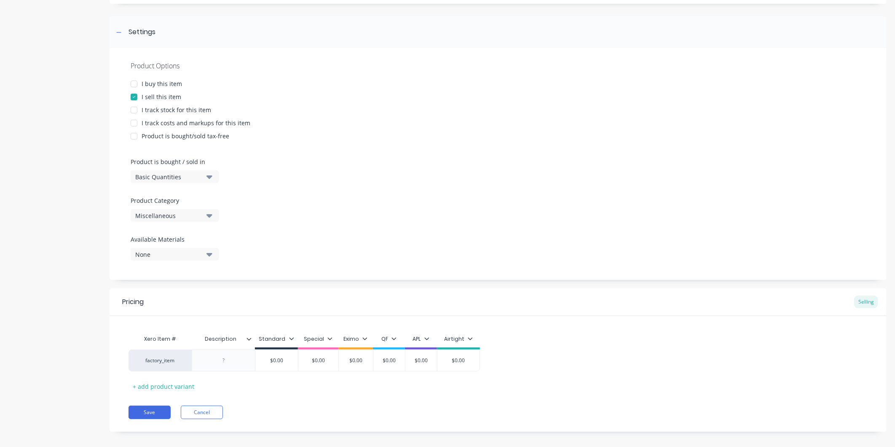
scroll to position [116, 0]
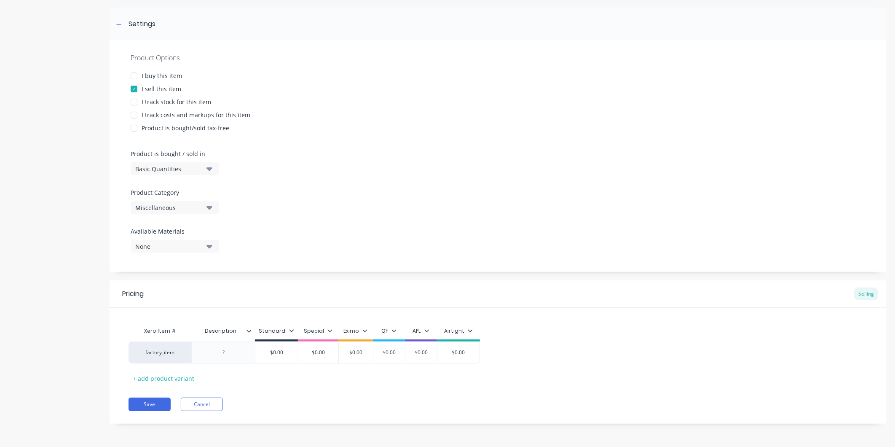
type textarea "10175 - Wear Ring Storage"
type textarea "x"
type textarea "10175 - Wear Ring Storage"
click at [156, 204] on div "Miscellaneous" at bounding box center [168, 207] width 67 height 9
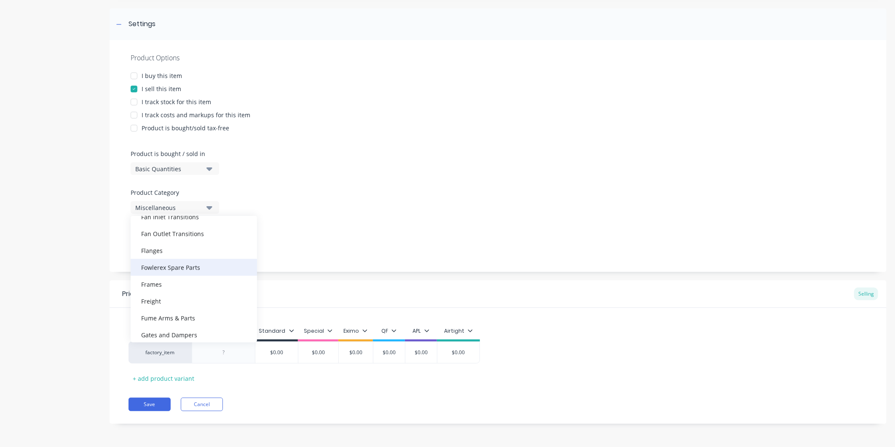
click at [180, 266] on div "Fowlerex Spare Parts" at bounding box center [194, 267] width 126 height 17
click at [249, 330] on icon at bounding box center [249, 331] width 5 height 3
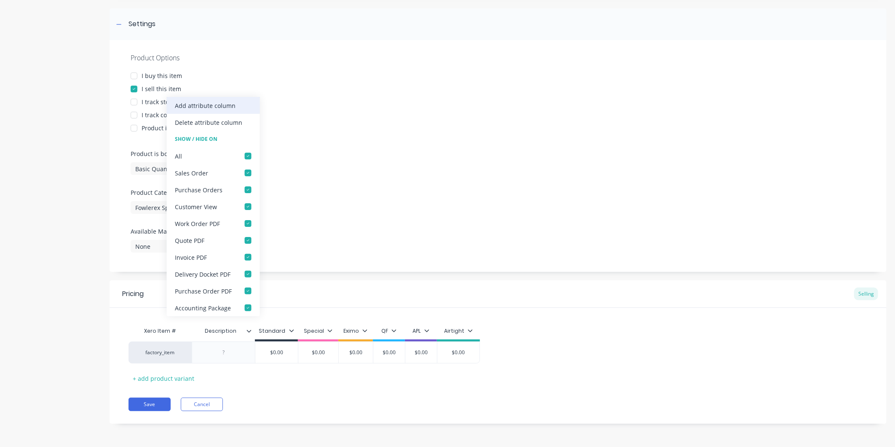
click at [205, 105] on div "Add attribute column" at bounding box center [205, 105] width 61 height 9
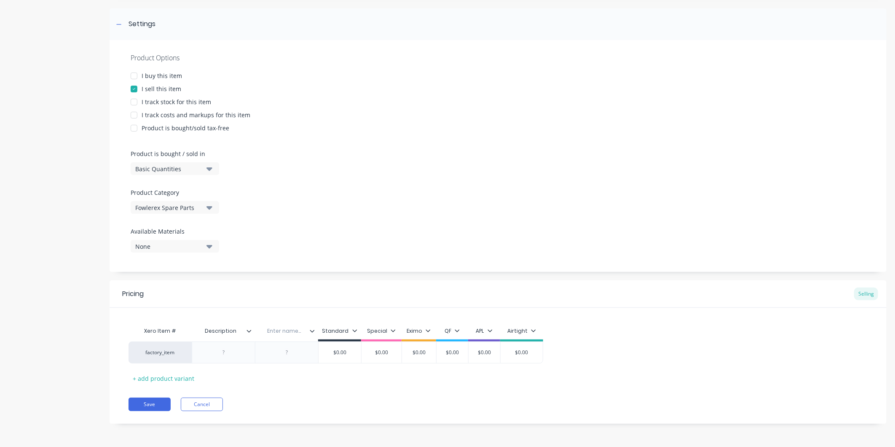
click at [310, 331] on icon at bounding box center [312, 330] width 5 height 5
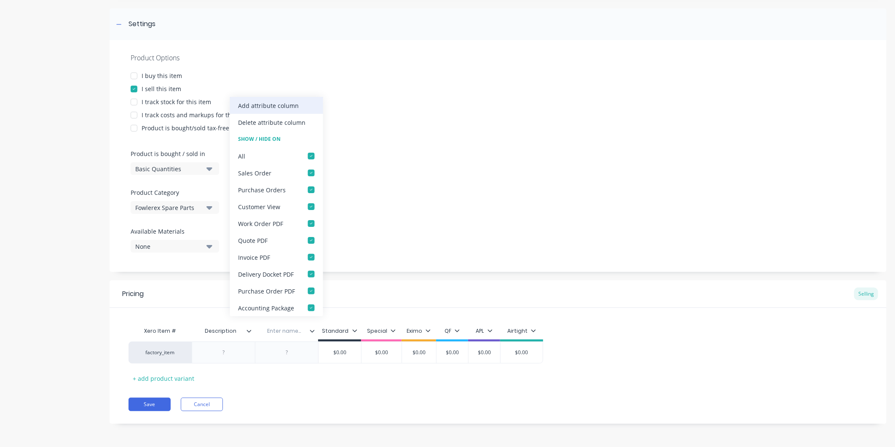
click at [250, 105] on div "Add attribute column" at bounding box center [269, 105] width 61 height 9
type textarea "x"
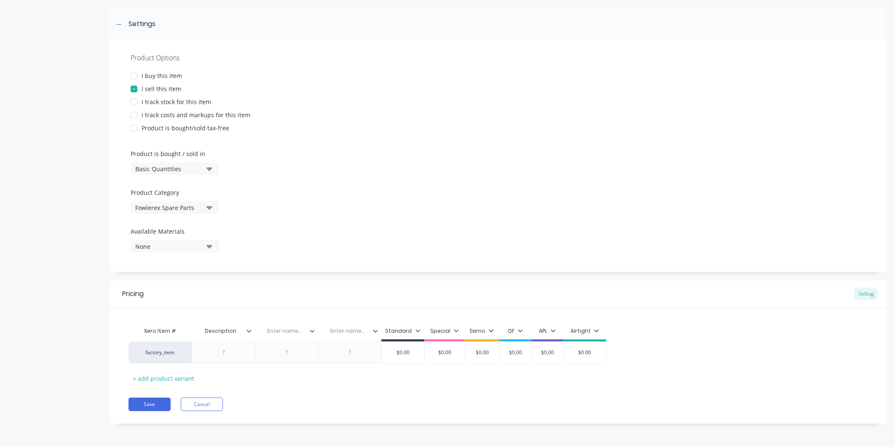
drag, startPoint x: 235, startPoint y: 333, endPoint x: 162, endPoint y: 330, distance: 72.9
click at [185, 330] on div "Xero Item # Description Description Enter name... Enter name... Standard Specia…" at bounding box center [368, 331] width 478 height 19
type input "X"
click at [284, 336] on div "Enter name..." at bounding box center [284, 330] width 58 height 21
type textarea "x"
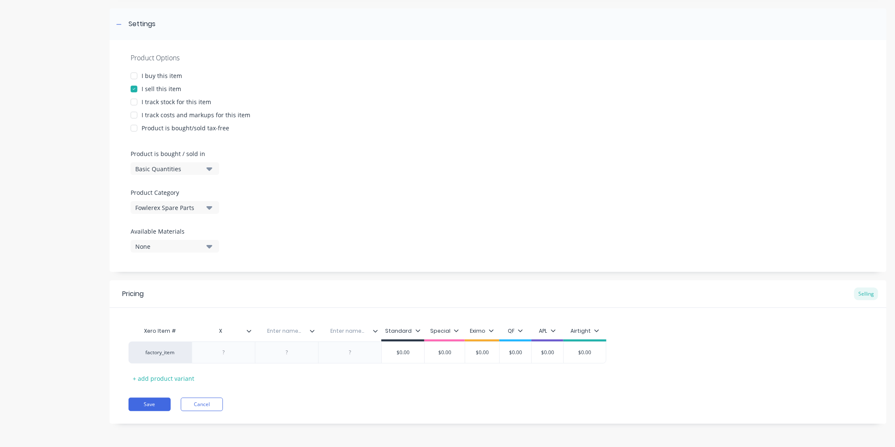
click at [284, 332] on input "text" at bounding box center [284, 331] width 58 height 8
paste input "ordered 25 OFF 10175 Wear Ringfrom"
type input "ordered 25 OFF 10175 Wear Ringfrom"
drag, startPoint x: 302, startPoint y: 329, endPoint x: 51, endPoint y: 349, distance: 252.3
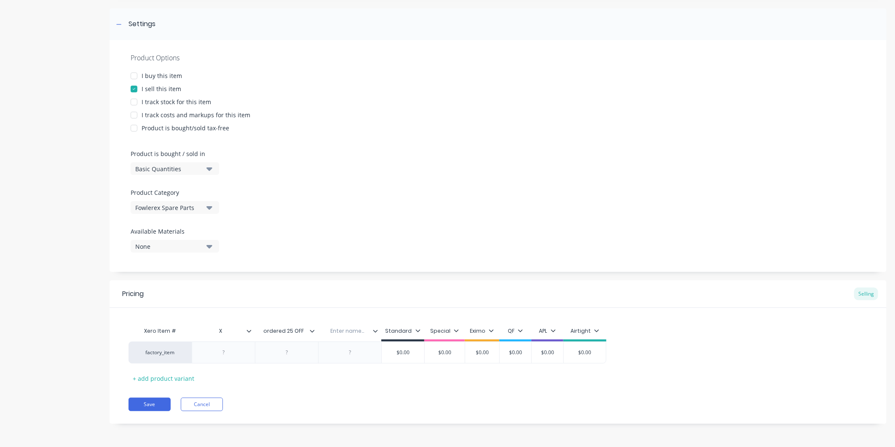
click at [51, 349] on div "Product details Add image 10175 - Wear Ring Storage Settings Product Options I …" at bounding box center [447, 178] width 878 height 516
type input "Description"
type textarea "x"
type input "X"
click at [227, 330] on input "X" at bounding box center [221, 331] width 58 height 8
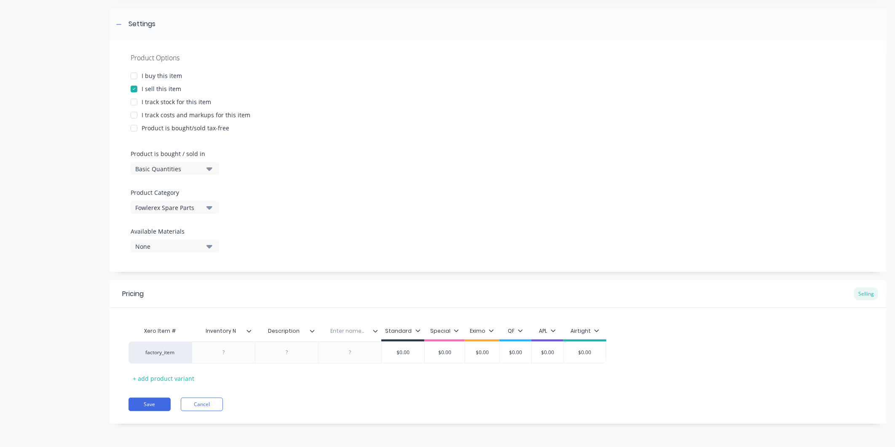
type input "Inventory No"
type textarea "x"
click at [225, 351] on div at bounding box center [224, 352] width 42 height 11
type textarea "x"
click at [298, 348] on div at bounding box center [287, 352] width 42 height 11
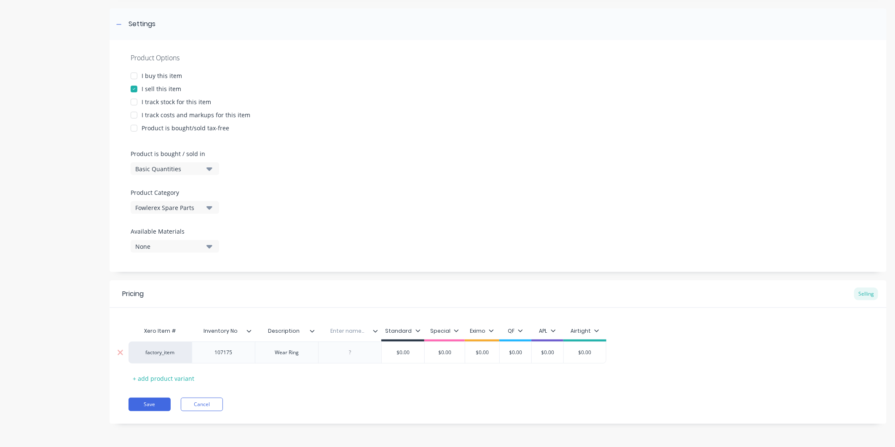
type textarea "x"
click at [357, 351] on div at bounding box center [350, 352] width 42 height 11
click at [350, 331] on input "text" at bounding box center [347, 331] width 58 height 8
click at [351, 328] on input "text" at bounding box center [347, 331] width 58 height 8
drag, startPoint x: 344, startPoint y: 356, endPoint x: 332, endPoint y: 359, distance: 13.1
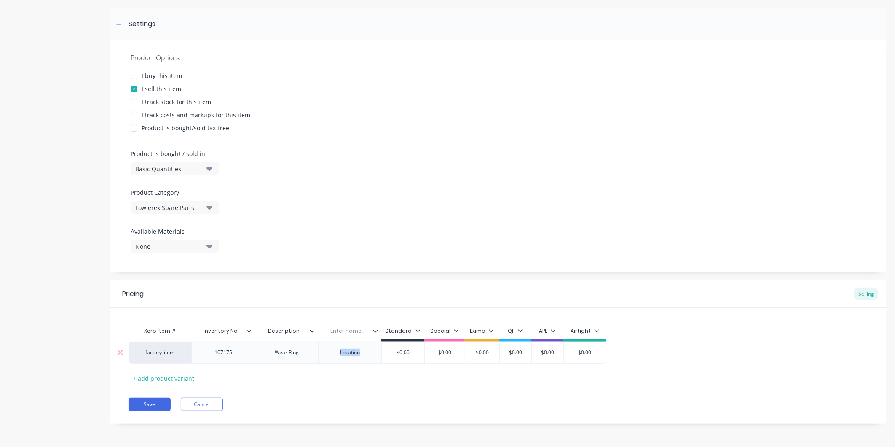
click at [332, 359] on div "Location" at bounding box center [349, 352] width 63 height 22
type textarea "x"
click at [344, 330] on input "text" at bounding box center [347, 331] width 58 height 8
paste input "Location"
type input "Location"
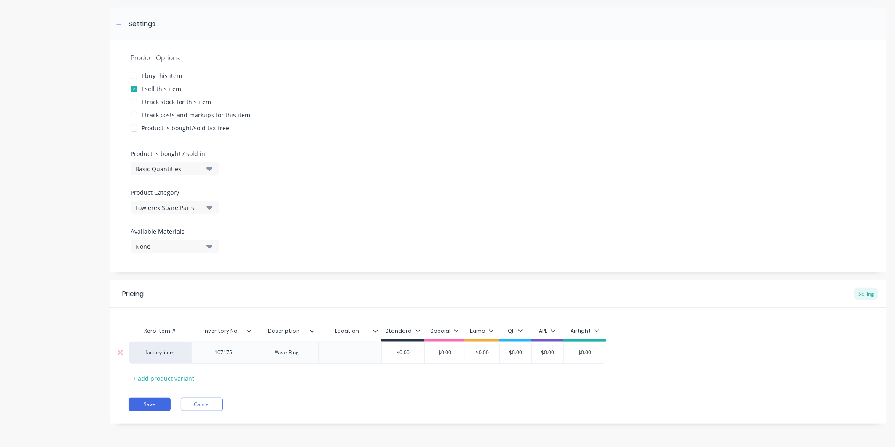
type textarea "x"
click at [355, 354] on div at bounding box center [350, 352] width 42 height 11
click at [364, 389] on div "Pricing Selling Xero Item # Inventory No Description Location Standard Special …" at bounding box center [498, 351] width 777 height 143
click at [152, 407] on button "Save" at bounding box center [150, 403] width 42 height 13
type textarea "x"
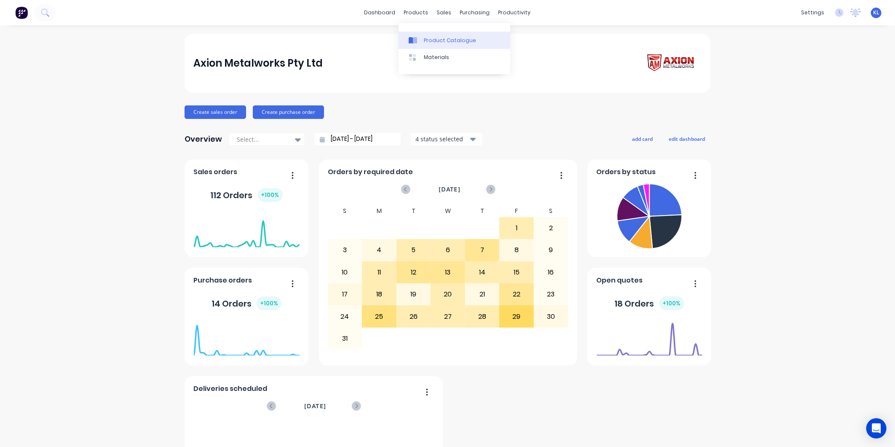
click at [439, 32] on link "Product Catalogue" at bounding box center [455, 40] width 112 height 17
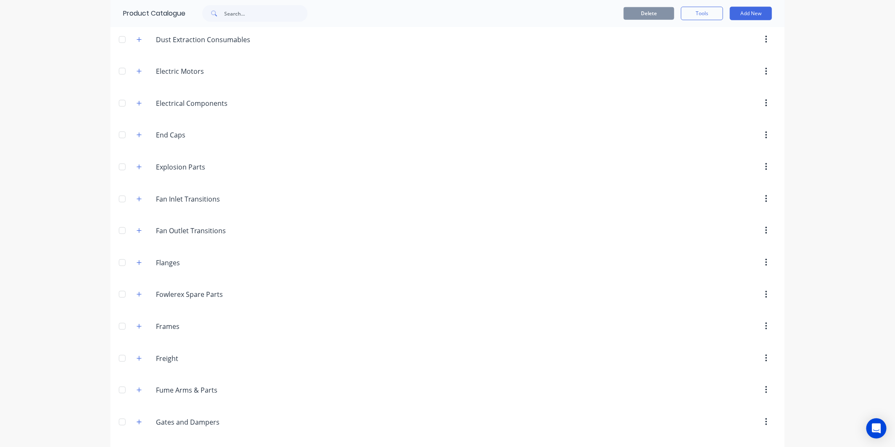
scroll to position [525, 0]
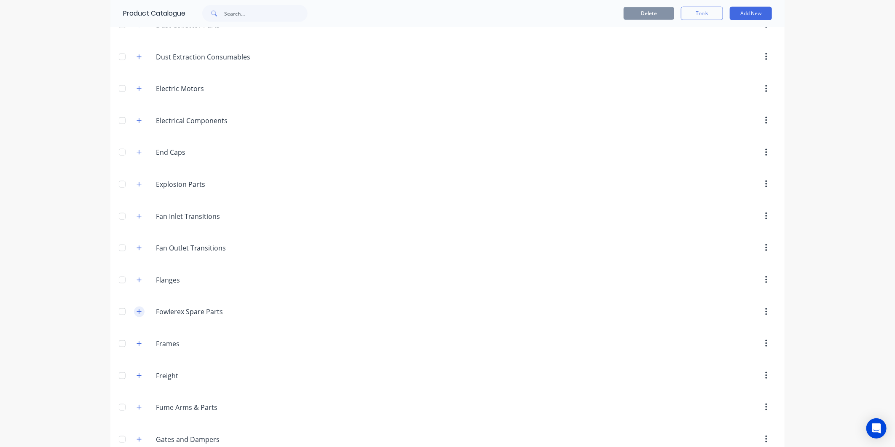
click at [137, 314] on icon "button" at bounding box center [139, 311] width 5 height 6
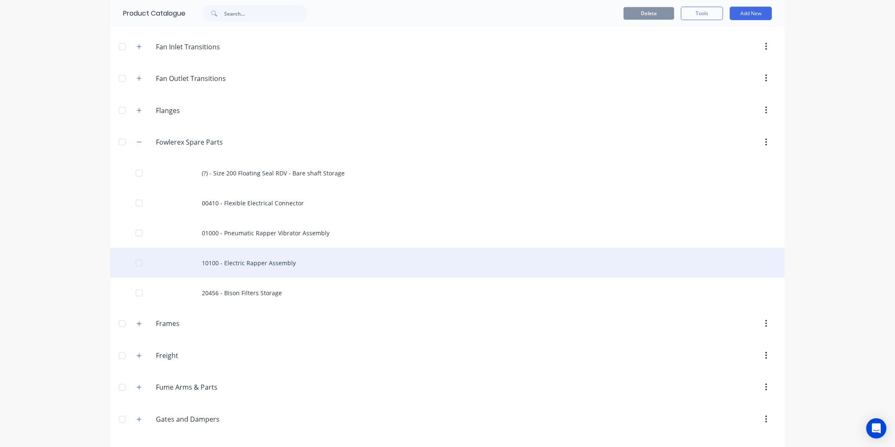
scroll to position [713, 0]
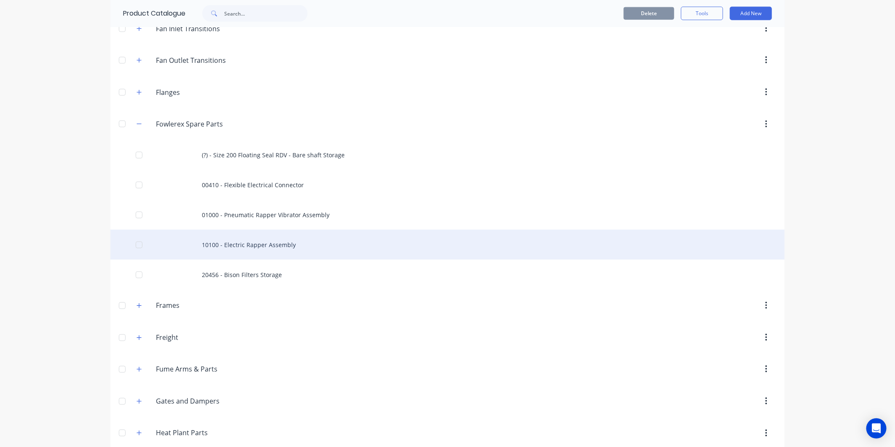
click at [255, 250] on div "10100 - Electric Rapper Assembly" at bounding box center [447, 245] width 674 height 30
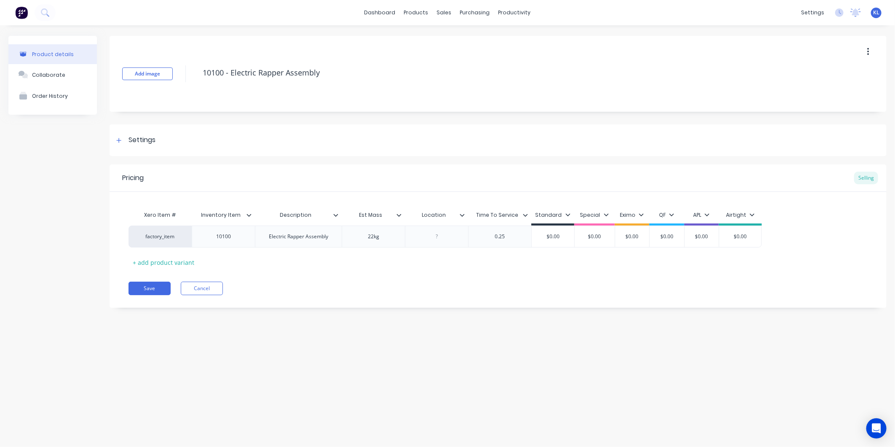
type textarea "x"
